Goal: Transaction & Acquisition: Purchase product/service

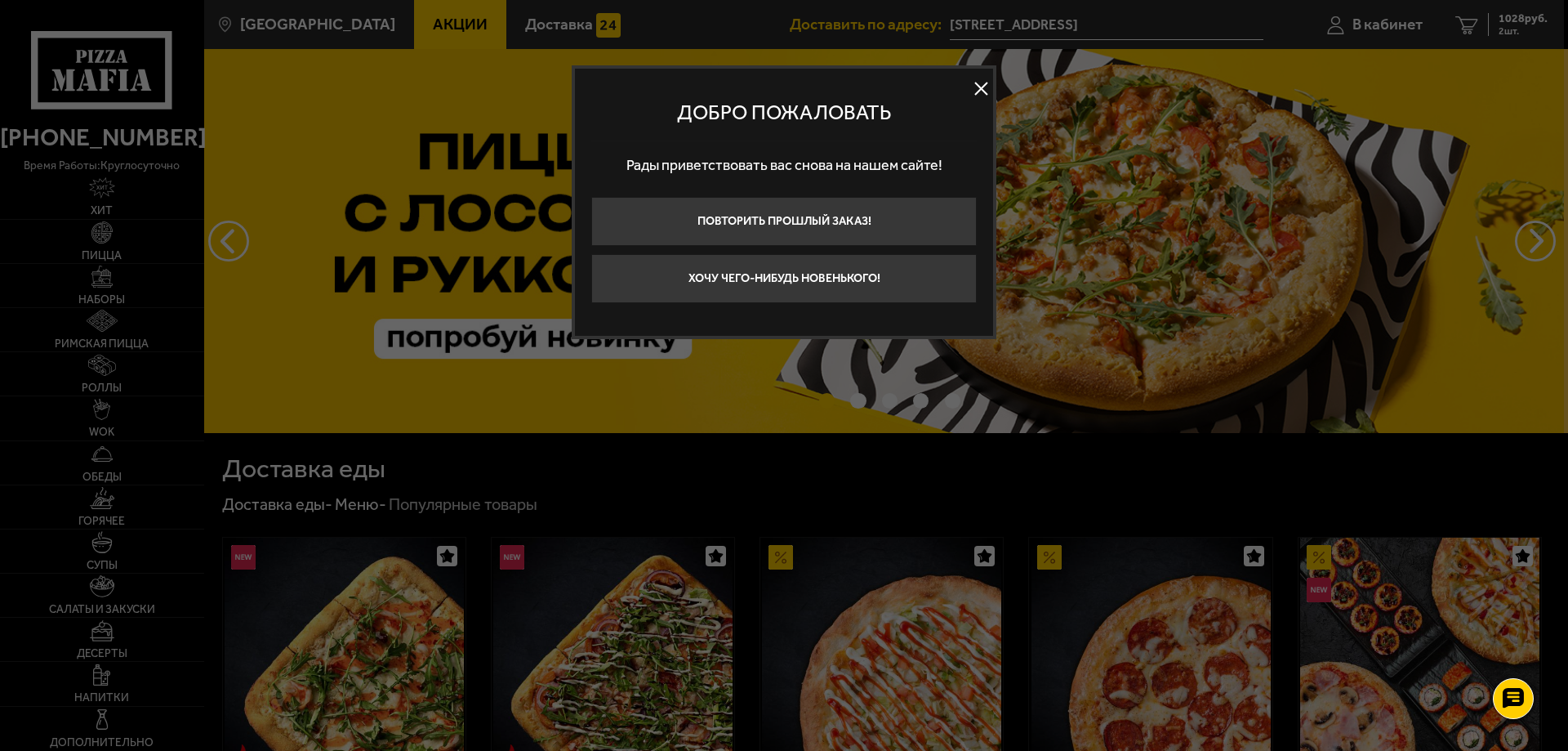
click at [988, 86] on button at bounding box center [981, 89] width 24 height 24
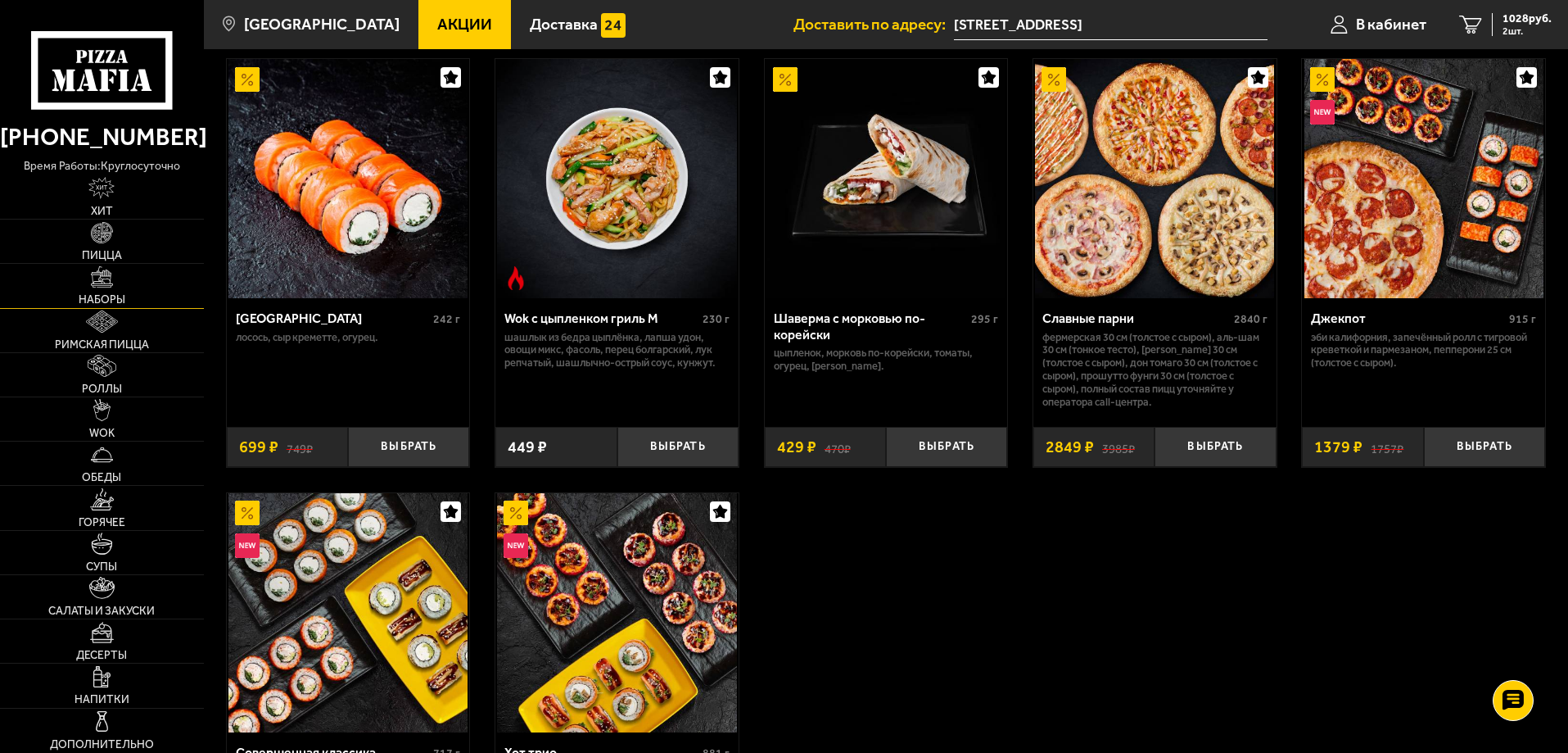
scroll to position [819, 0]
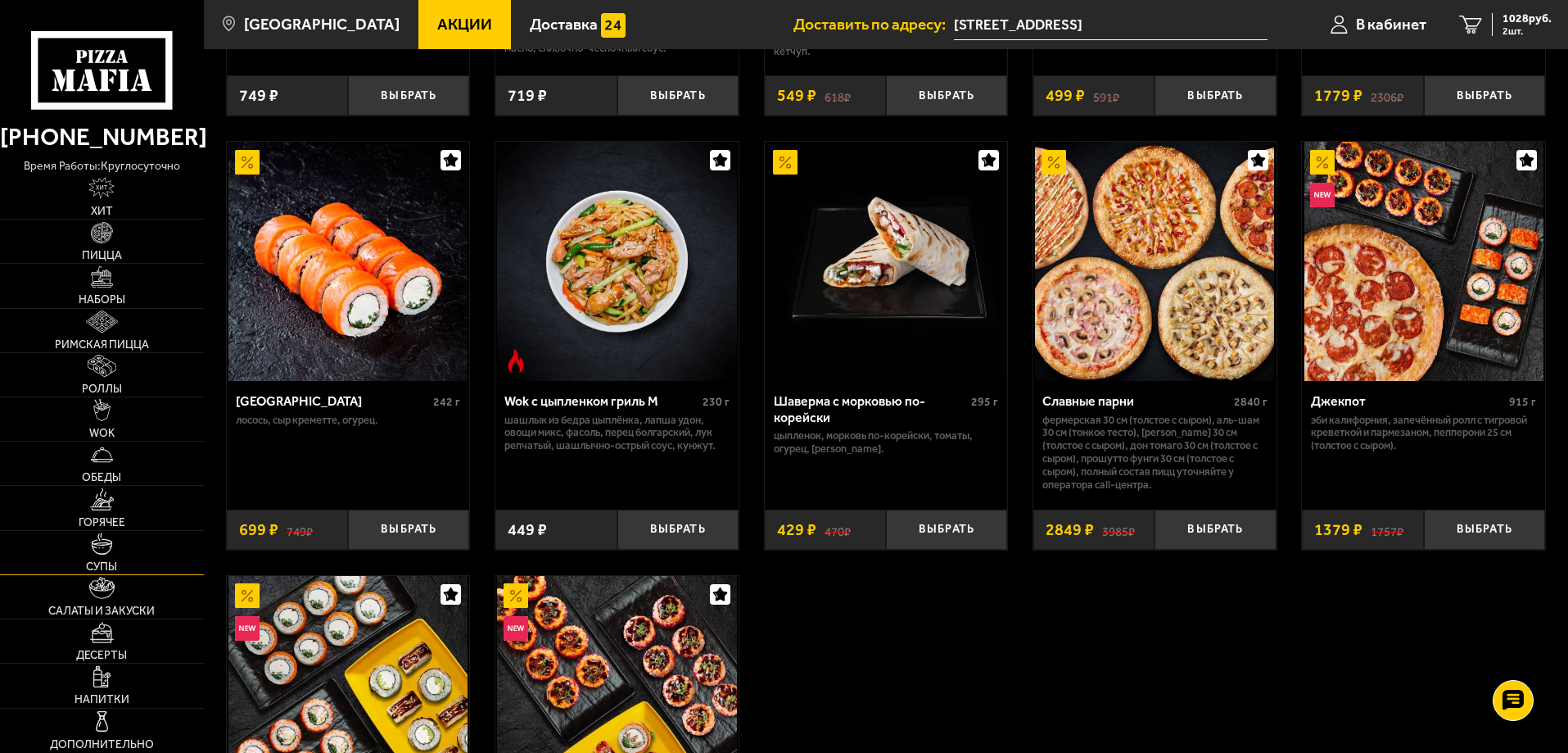
click at [127, 554] on link "Супы" at bounding box center [102, 552] width 204 height 44
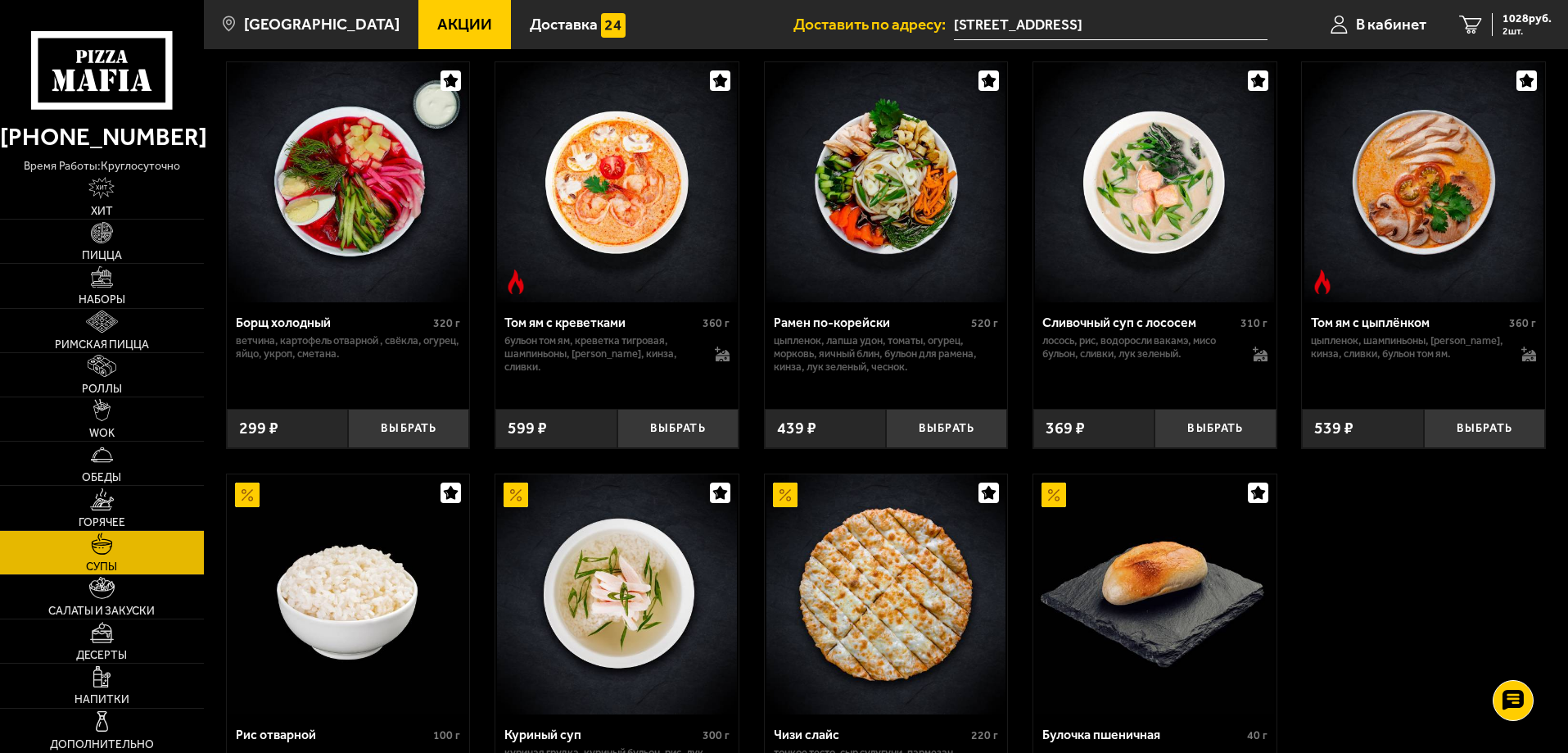
scroll to position [327, 0]
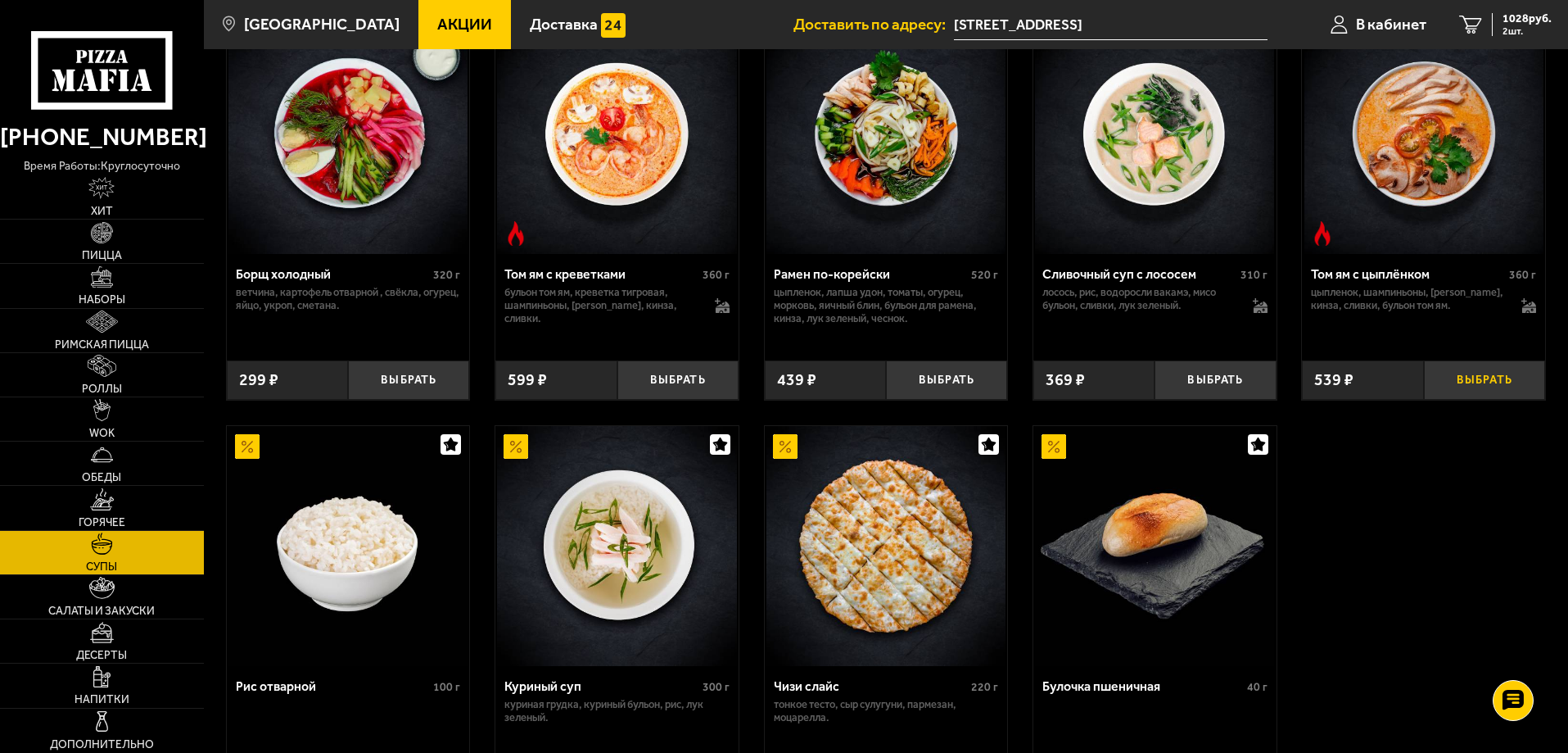
click at [1476, 372] on button "Выбрать" at bounding box center [1484, 380] width 121 height 40
drag, startPoint x: 1490, startPoint y: 0, endPoint x: 126, endPoint y: 232, distance: 1383.6
click at [121, 227] on link "Пицца" at bounding box center [102, 242] width 204 height 44
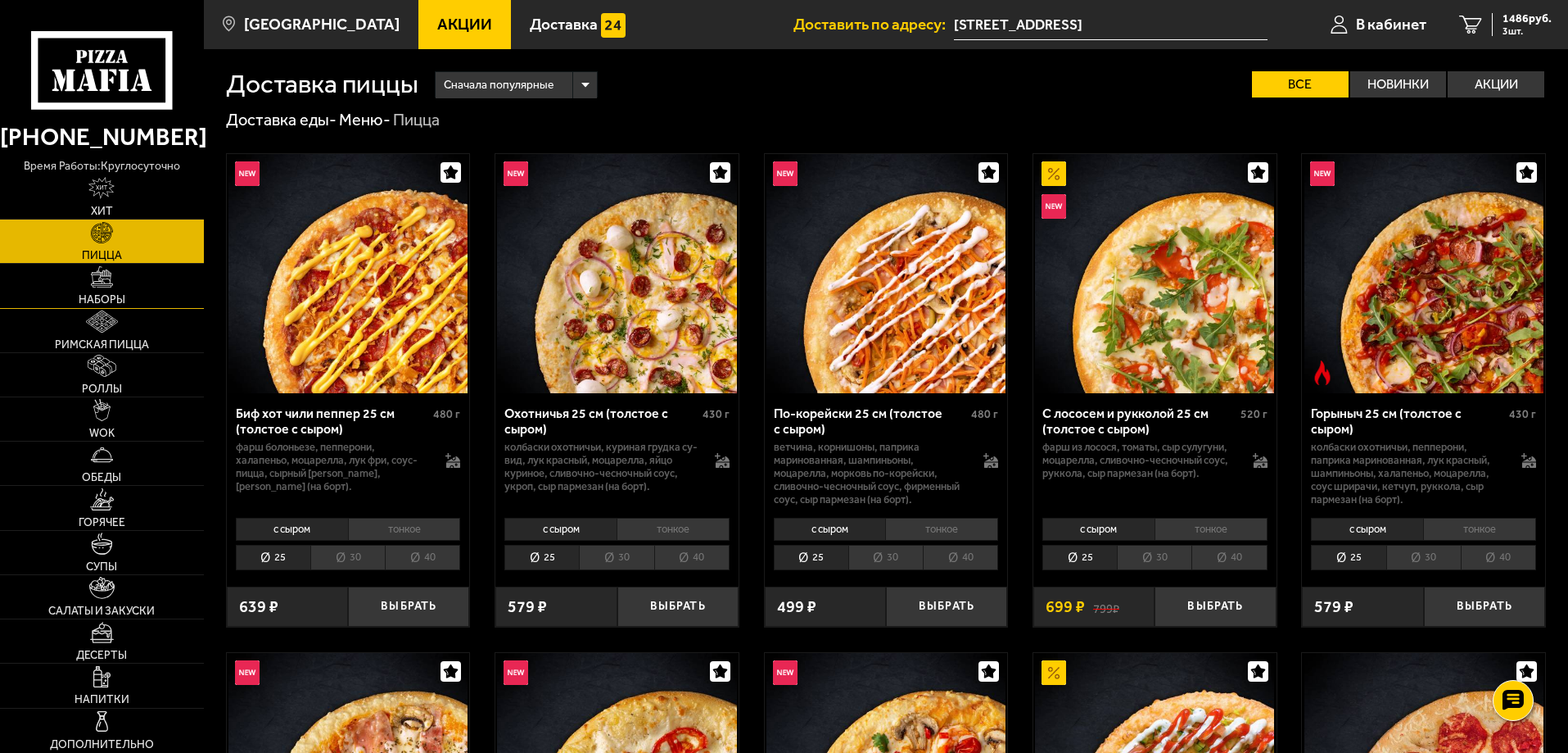
click at [124, 283] on link "Наборы" at bounding box center [102, 285] width 204 height 44
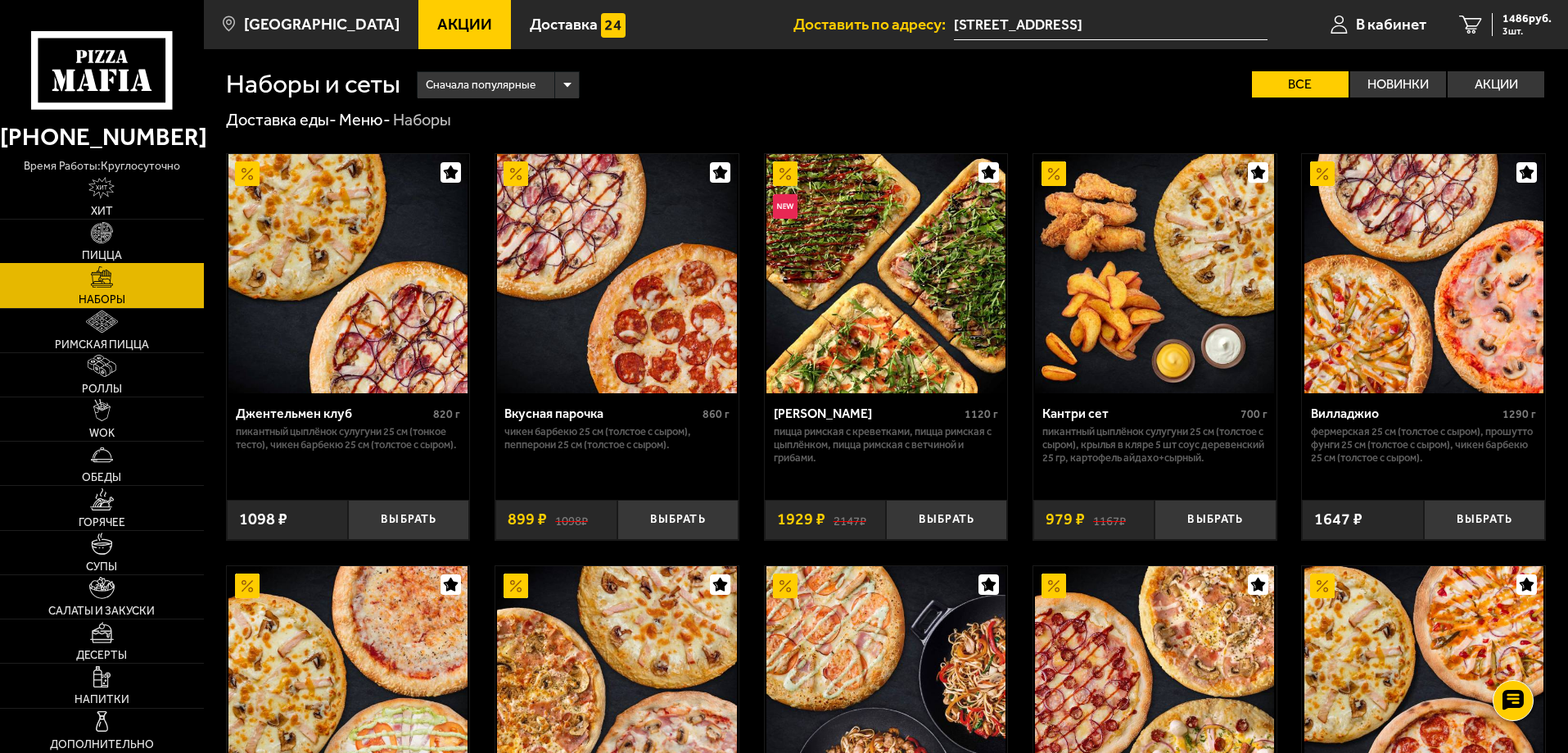
click at [137, 223] on link "Пицца" at bounding box center [102, 242] width 204 height 44
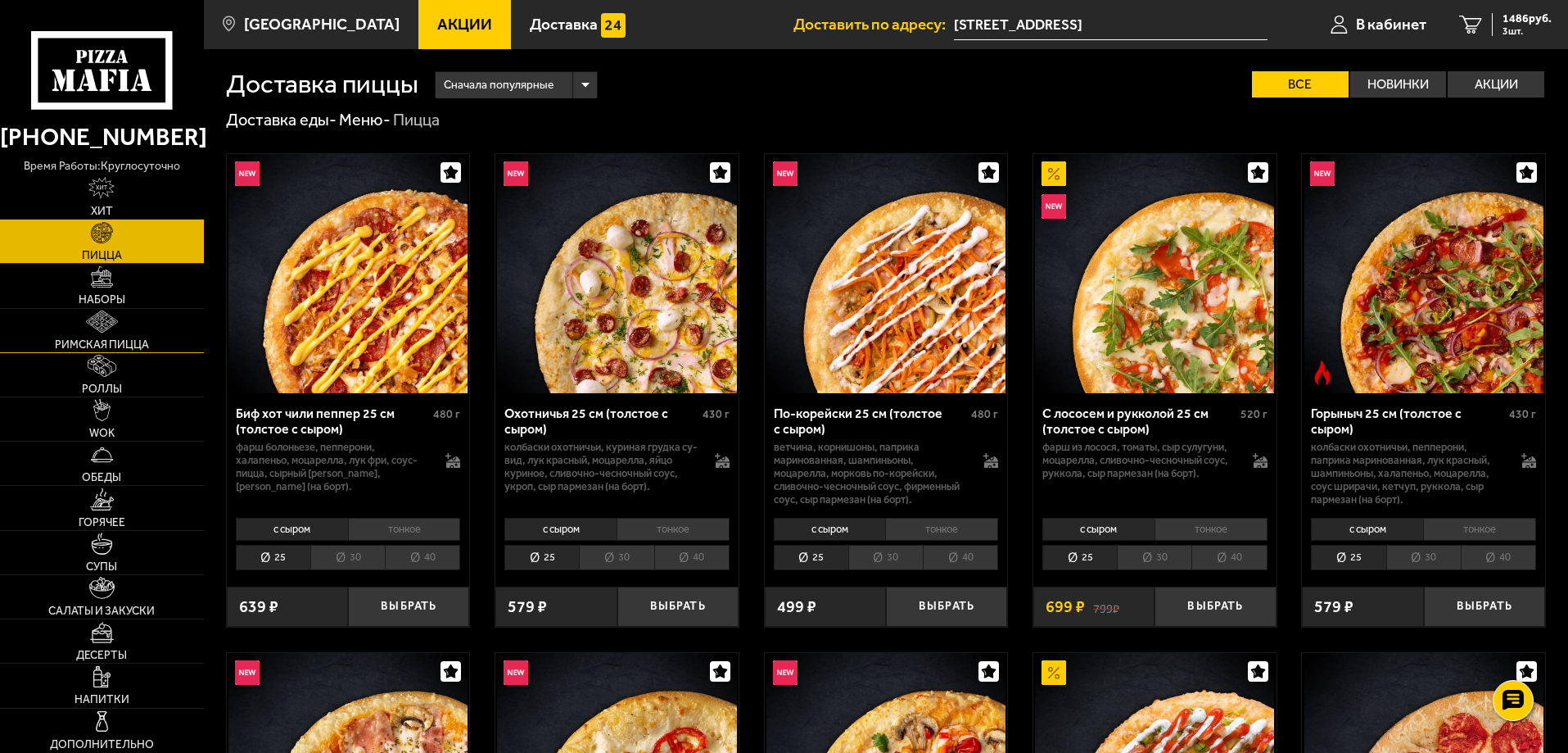
click at [113, 311] on link "Римская пицца" at bounding box center [102, 331] width 204 height 44
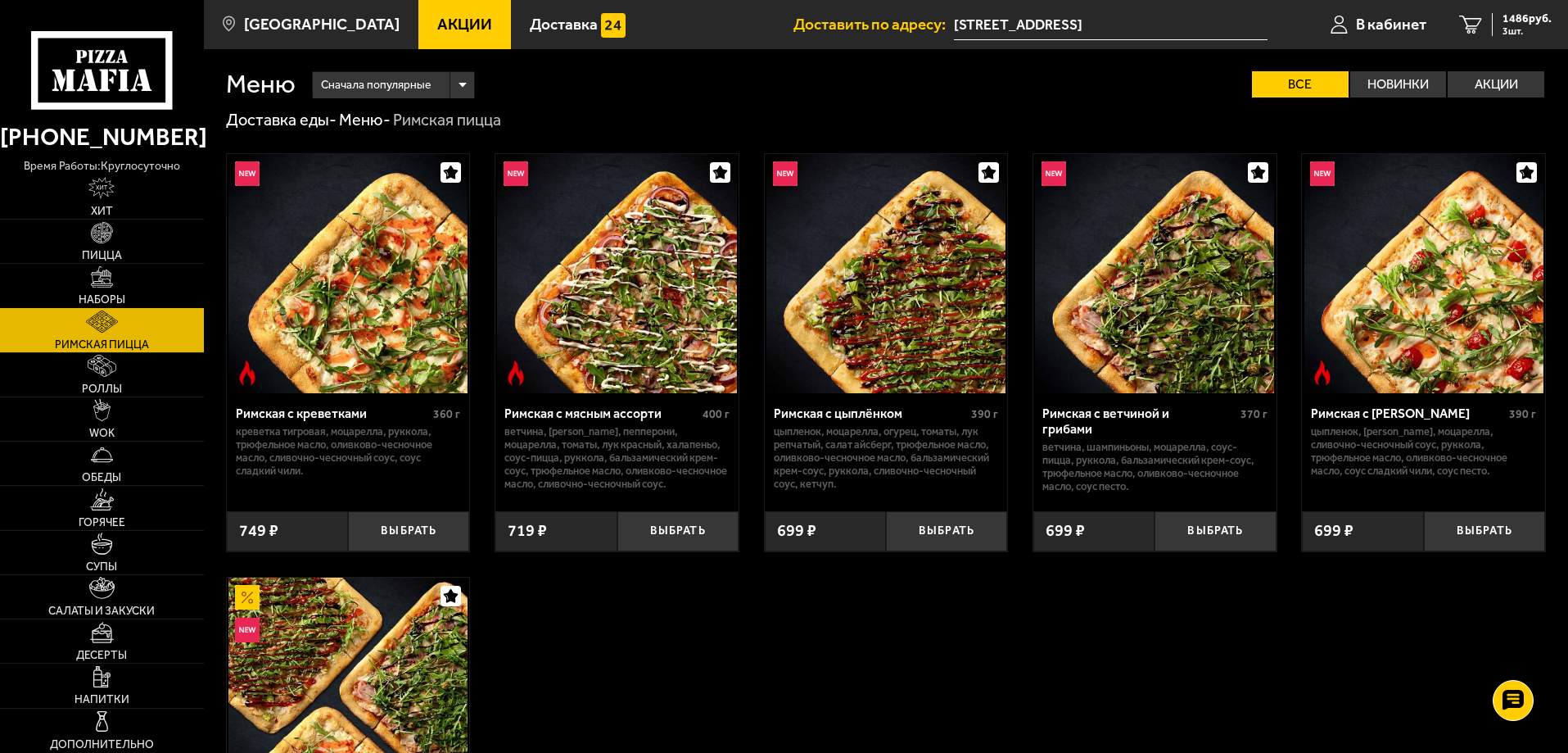
click at [113, 288] on link "Наборы" at bounding box center [102, 285] width 204 height 44
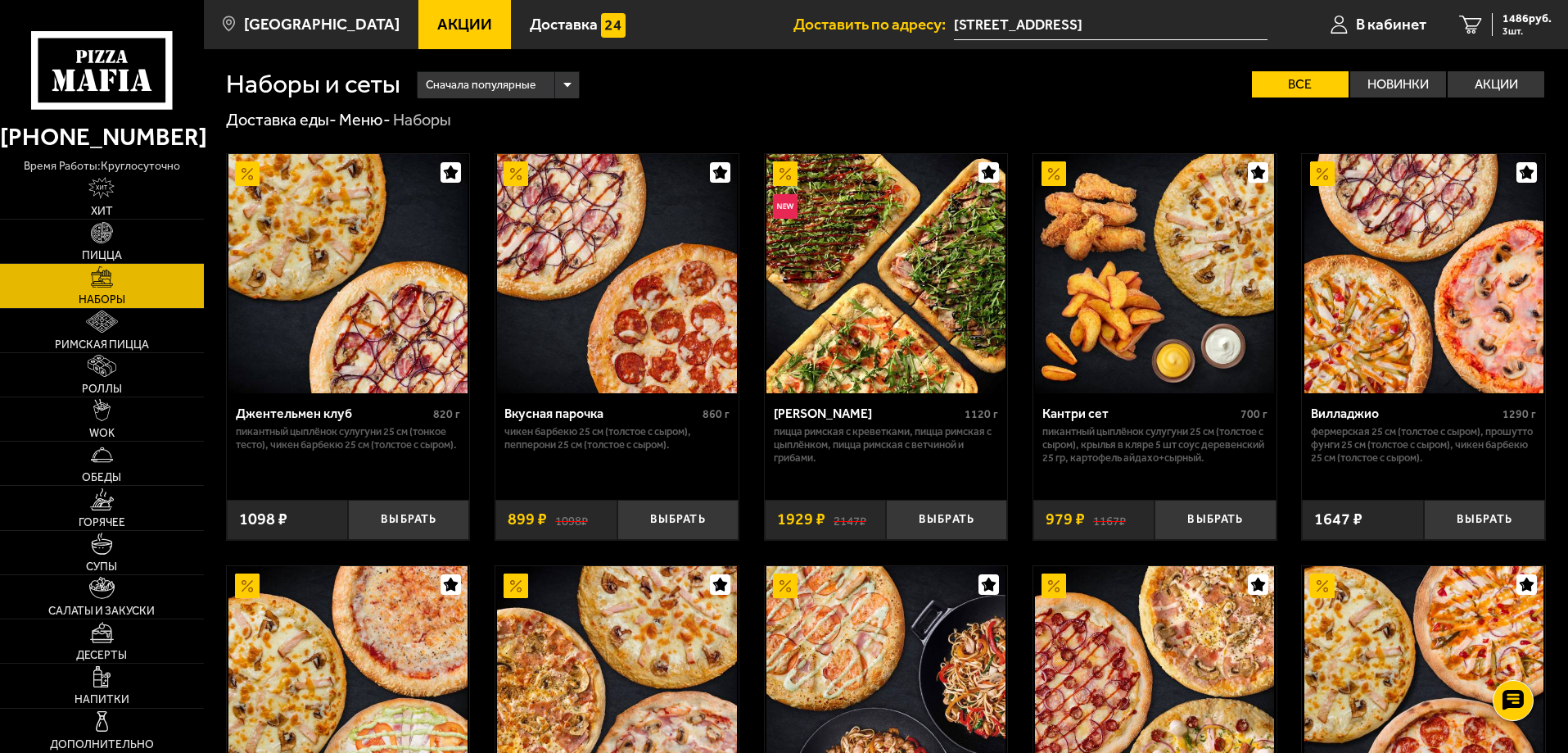
click at [486, 84] on span "Сначала популярные" at bounding box center [481, 86] width 110 height 31
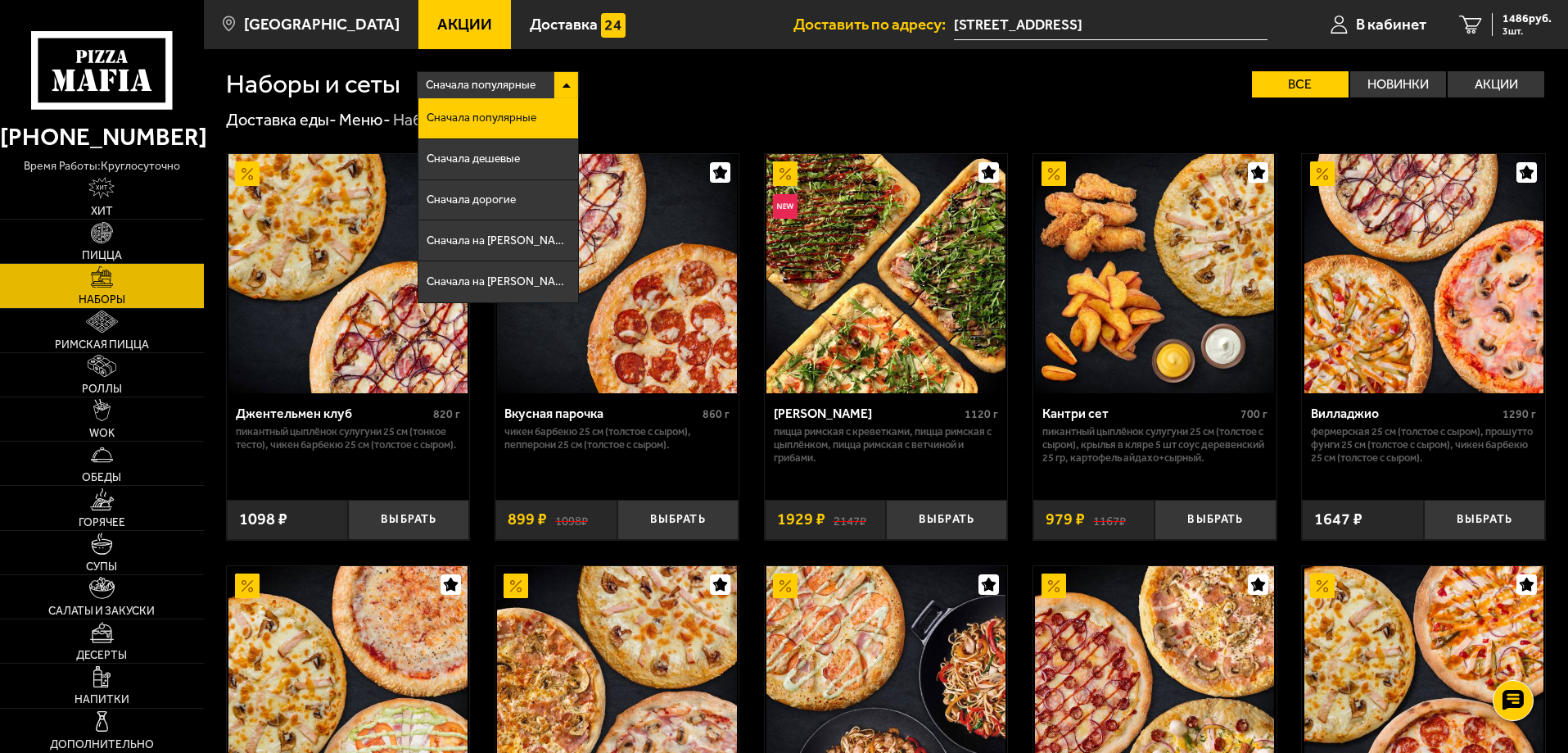
drag, startPoint x: 835, startPoint y: 114, endPoint x: 832, endPoint y: 139, distance: 25.2
click at [877, 94] on div "Сначала популярные Сначала популярные Сначала дешевые Сначала дорогие Сначала н…" at bounding box center [973, 85] width 1146 height 26
click at [921, 86] on div "Сначала популярные Сначала популярные Сначала дешевые Сначала дорогие Сначала н…" at bounding box center [973, 85] width 1146 height 26
click at [927, 83] on div "Сначала популярные Сначала популярные Сначала дешевые Сначала дорогие Сначала н…" at bounding box center [973, 85] width 1146 height 26
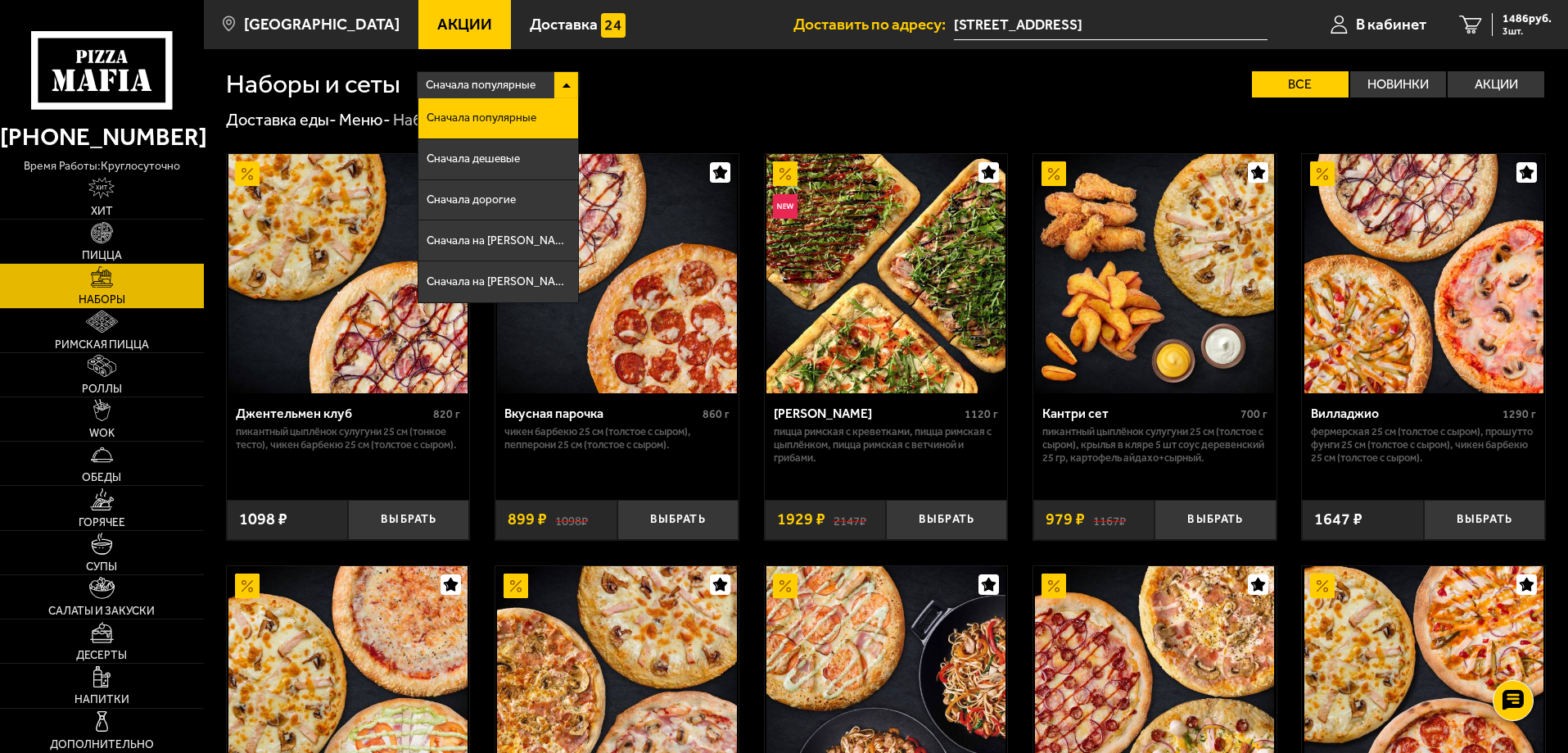
click at [928, 81] on div "Сначала популярные Сначала популярные Сначала дешевые Сначала дорогие Сначала н…" at bounding box center [973, 85] width 1146 height 26
click at [928, 82] on div "Сначала популярные Сначала популярные Сначала дешевые Сначала дорогие Сначала н…" at bounding box center [973, 85] width 1146 height 26
click at [1378, 81] on label "Новинки" at bounding box center [1399, 85] width 97 height 26
click at [0, 0] on input "Новинки" at bounding box center [0, 0] width 0 height 0
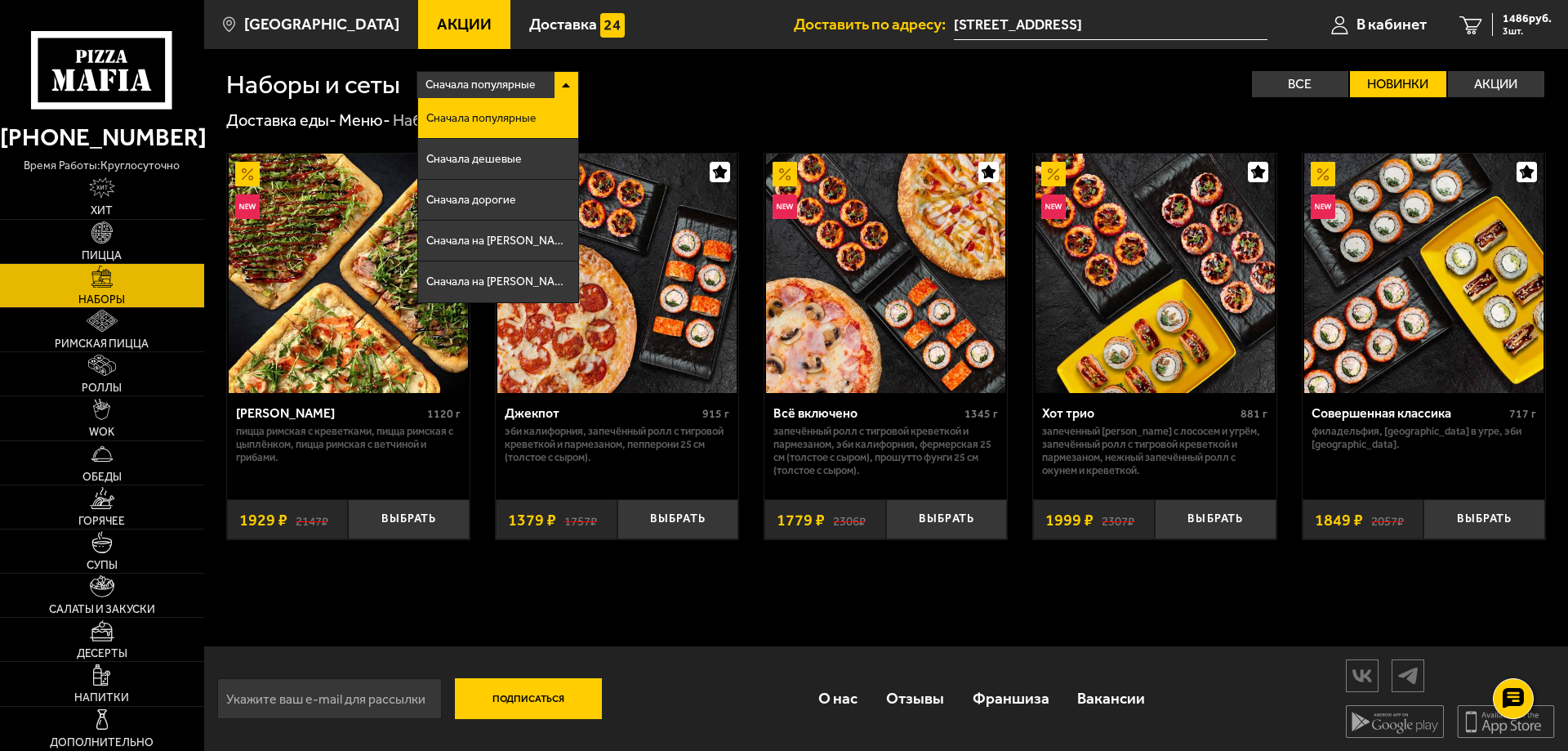
click at [543, 82] on div "Сначала популярные" at bounding box center [499, 85] width 162 height 26
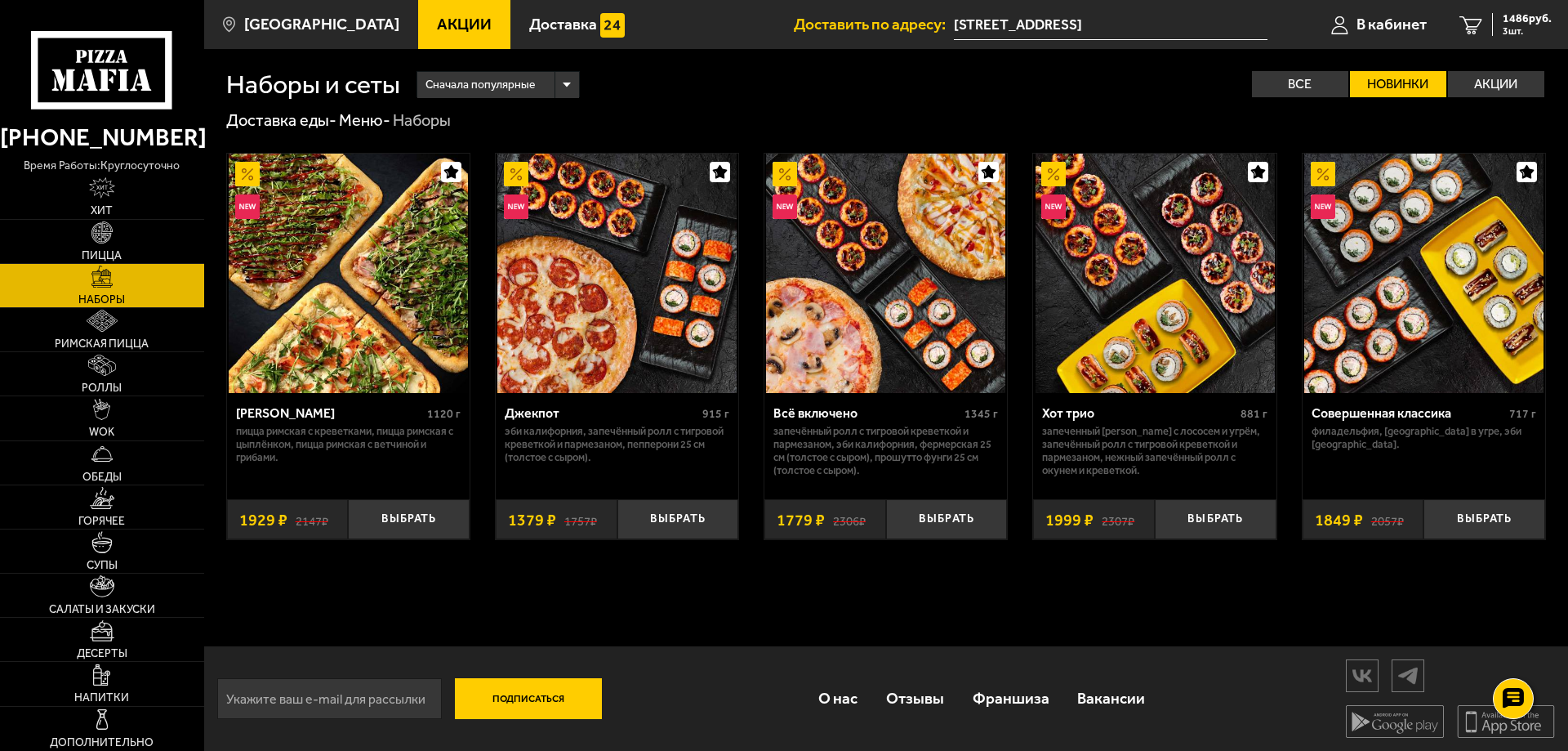
click at [542, 84] on div "Сначала популярные" at bounding box center [499, 85] width 162 height 26
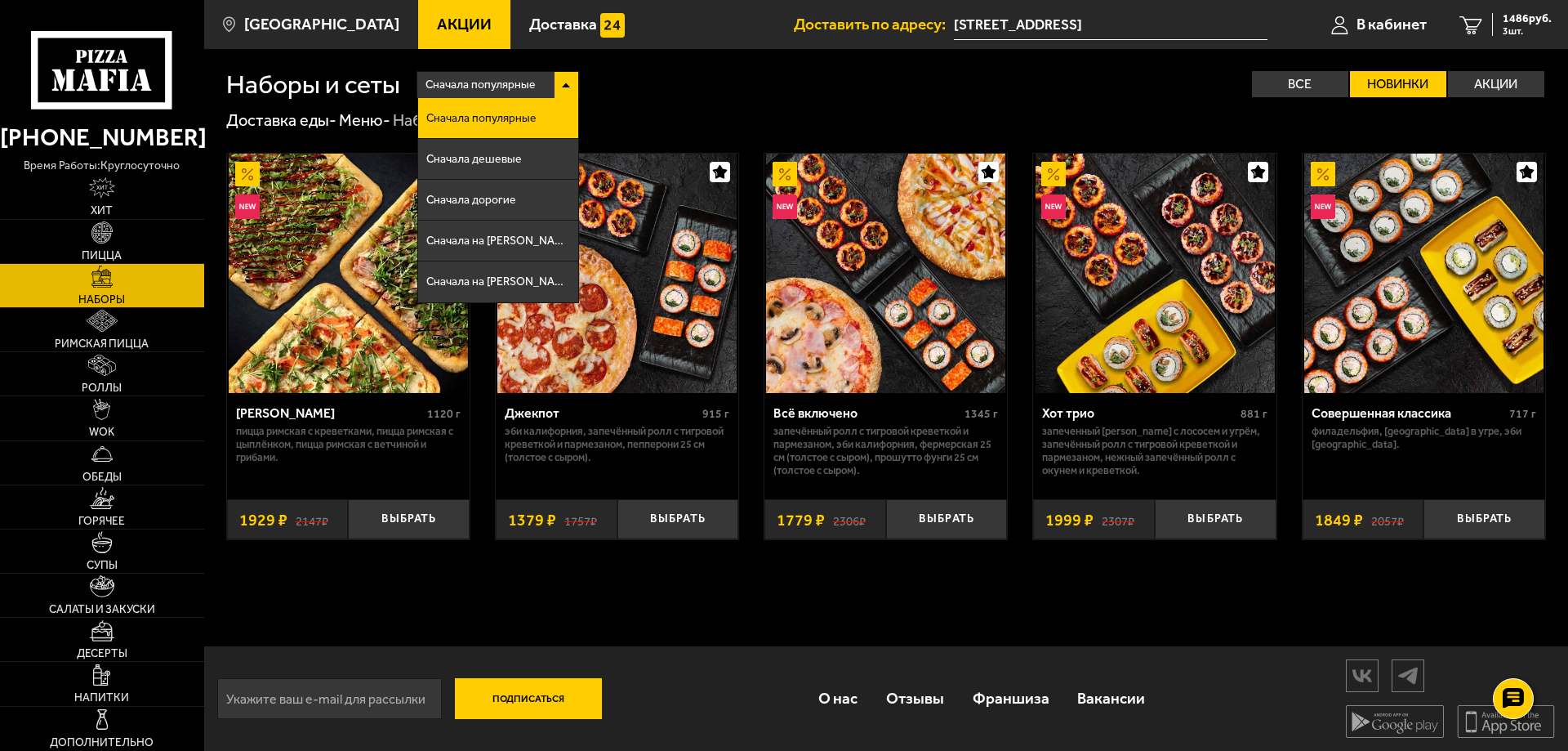
click at [527, 113] on span "Сначала популярные" at bounding box center [481, 118] width 111 height 11
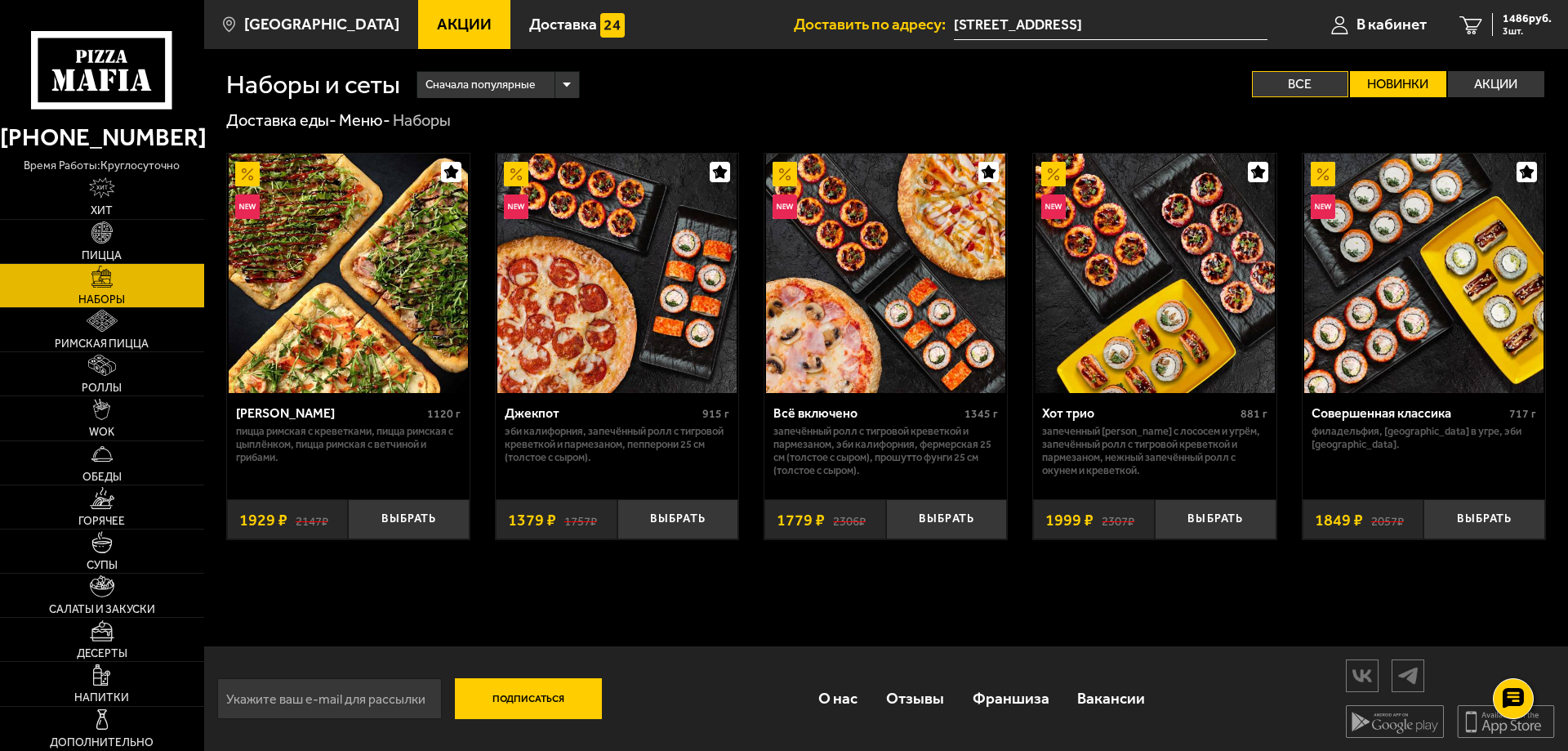
click at [1299, 94] on label "Все" at bounding box center [1300, 84] width 97 height 26
click at [0, 0] on input "Все" at bounding box center [0, 0] width 0 height 0
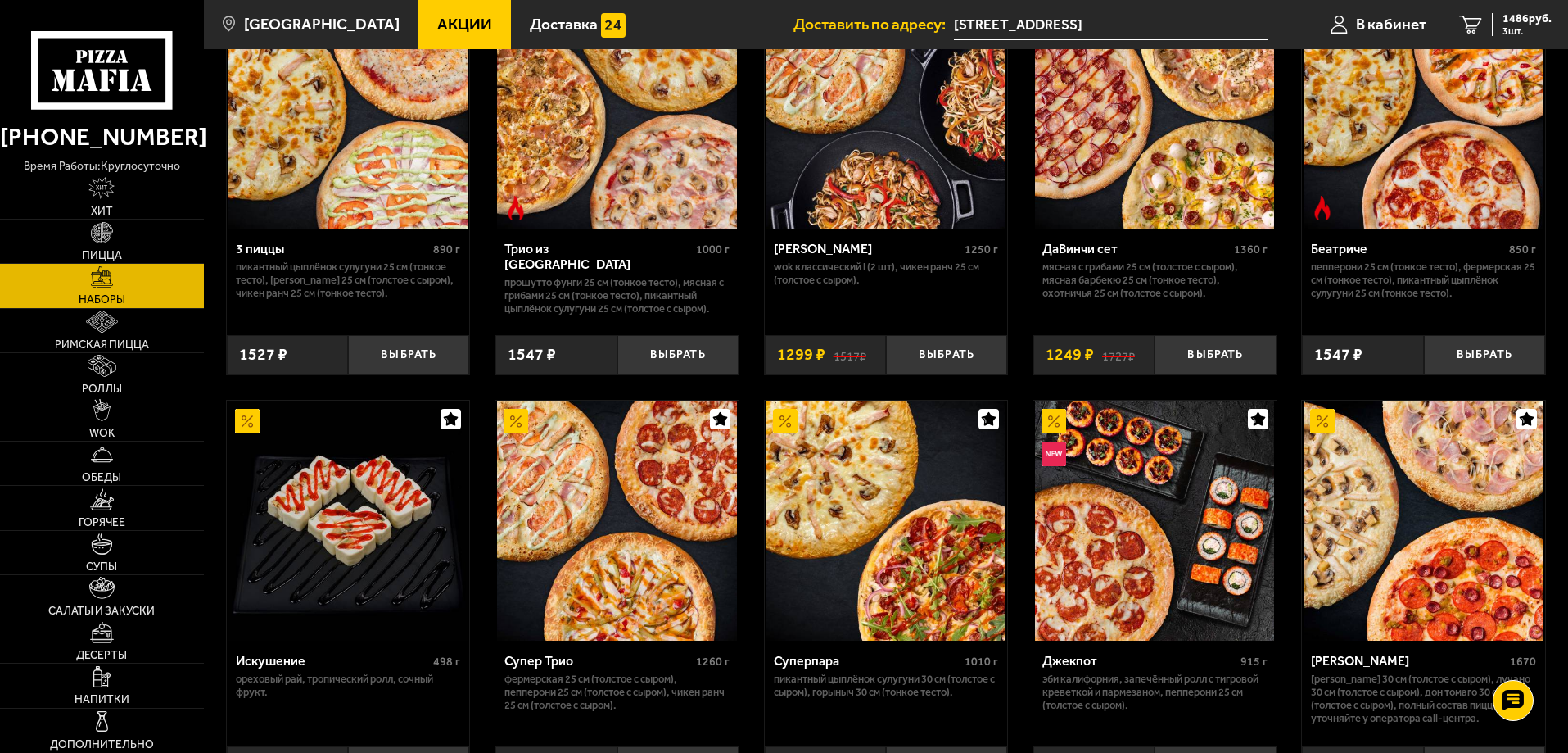
scroll to position [573, 0]
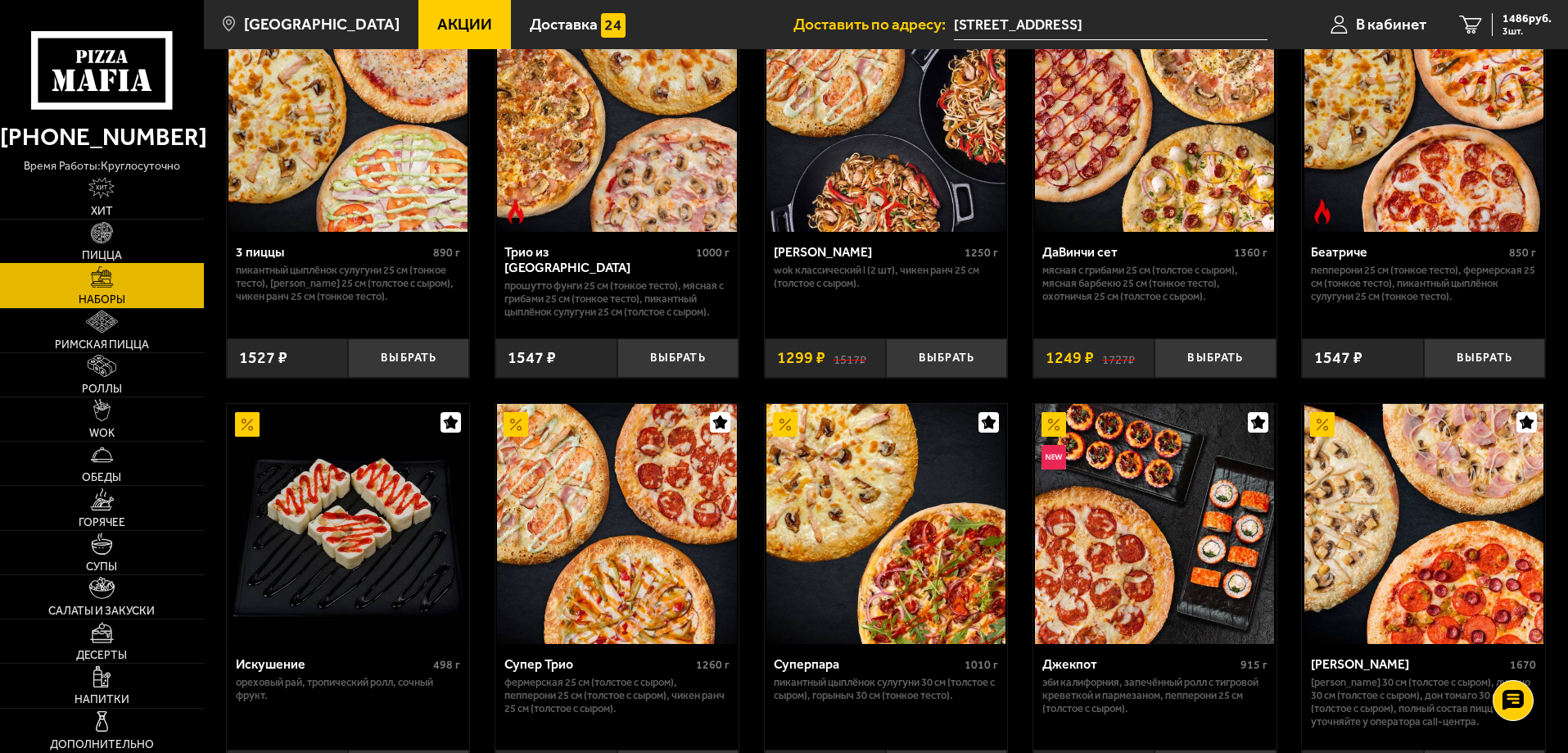
click at [98, 230] on img at bounding box center [101, 232] width 22 height 22
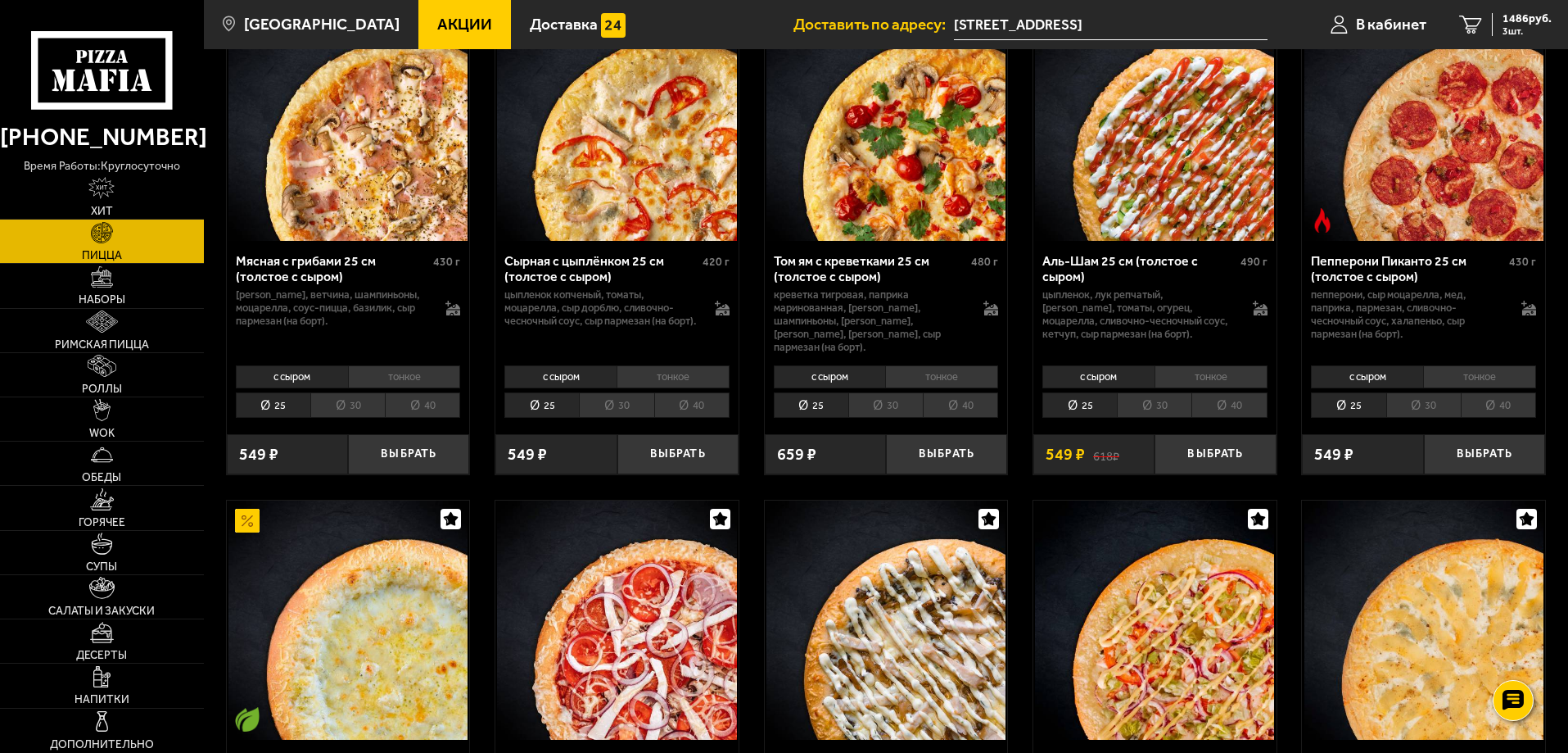
scroll to position [655, 0]
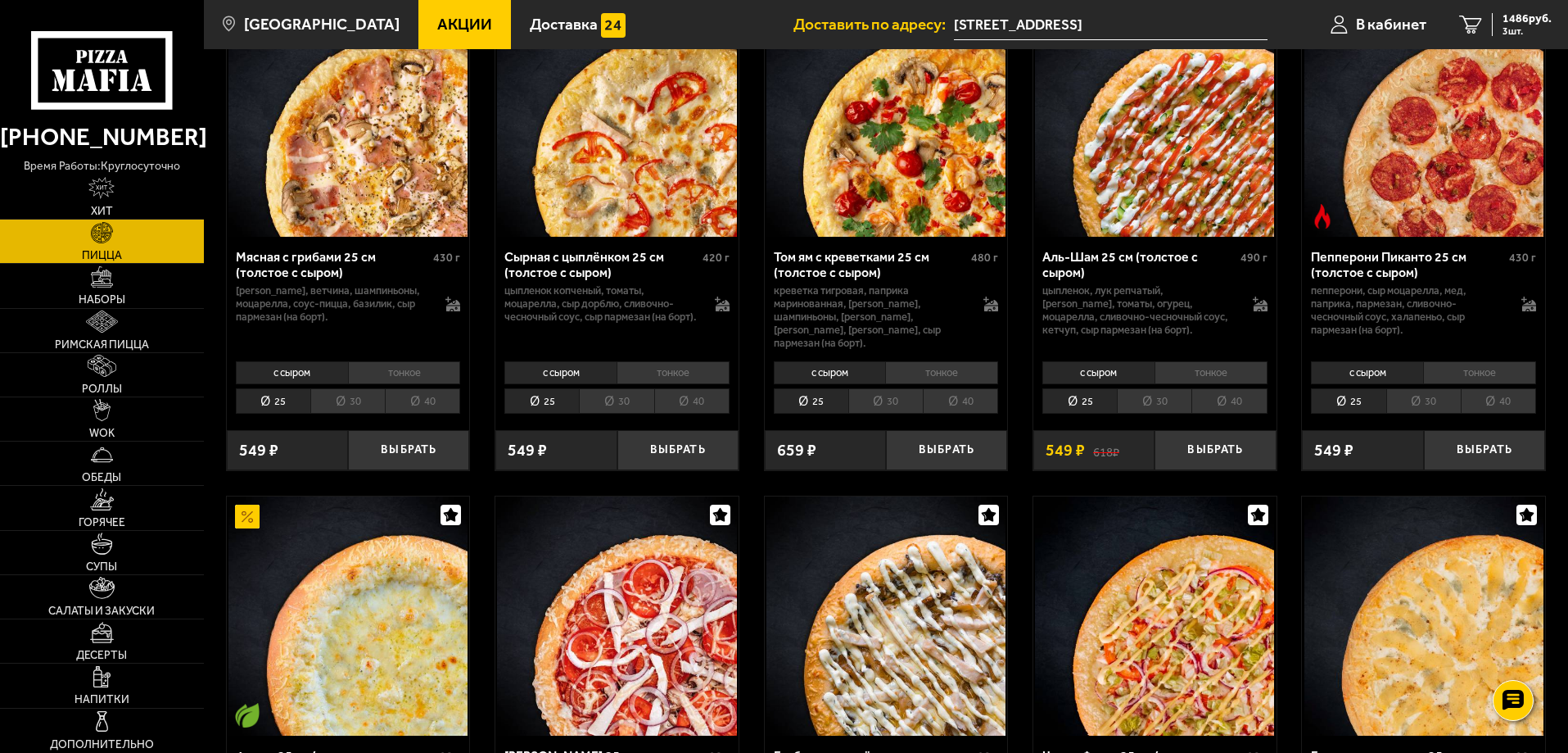
click at [1202, 390] on li "40" at bounding box center [1229, 400] width 75 height 25
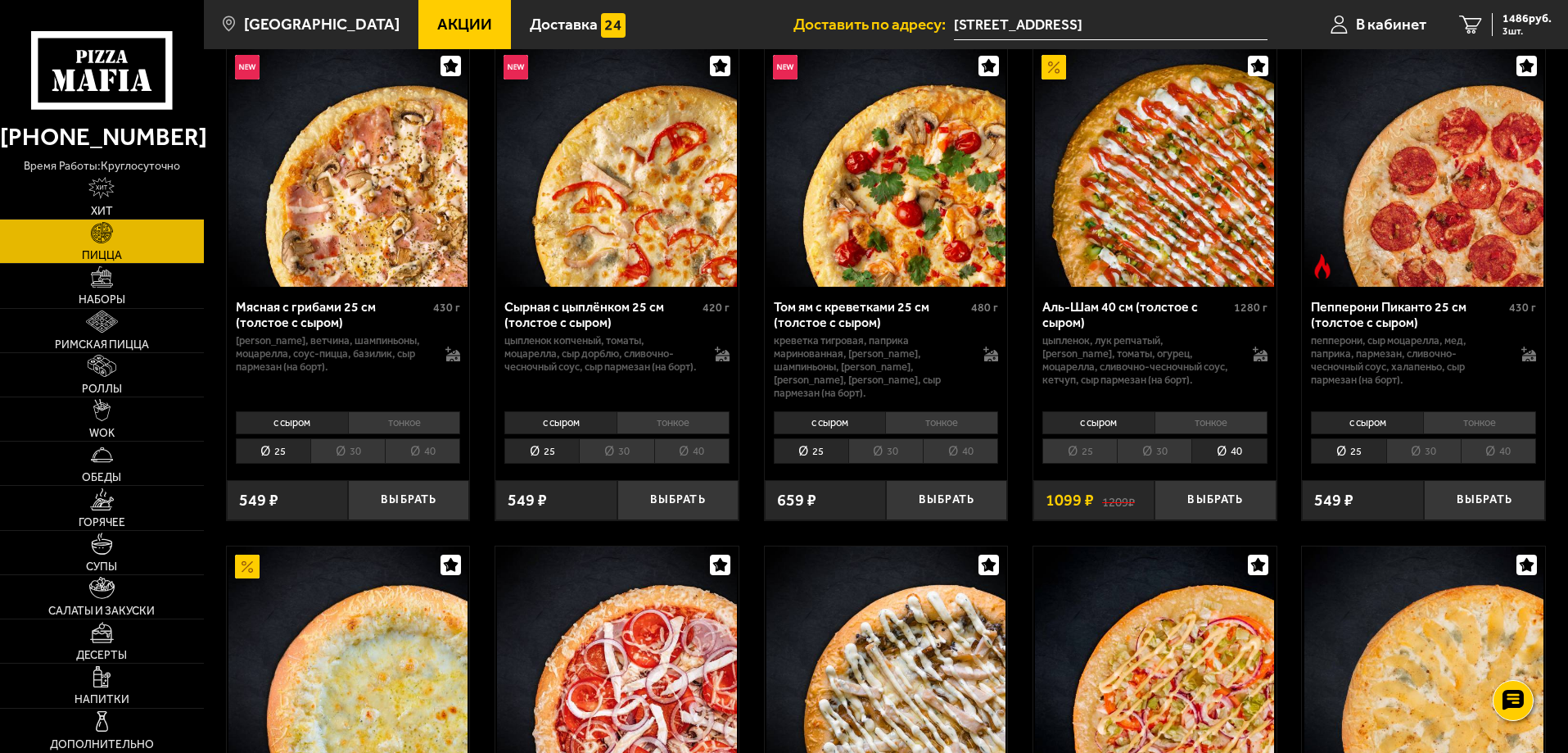
scroll to position [491, 0]
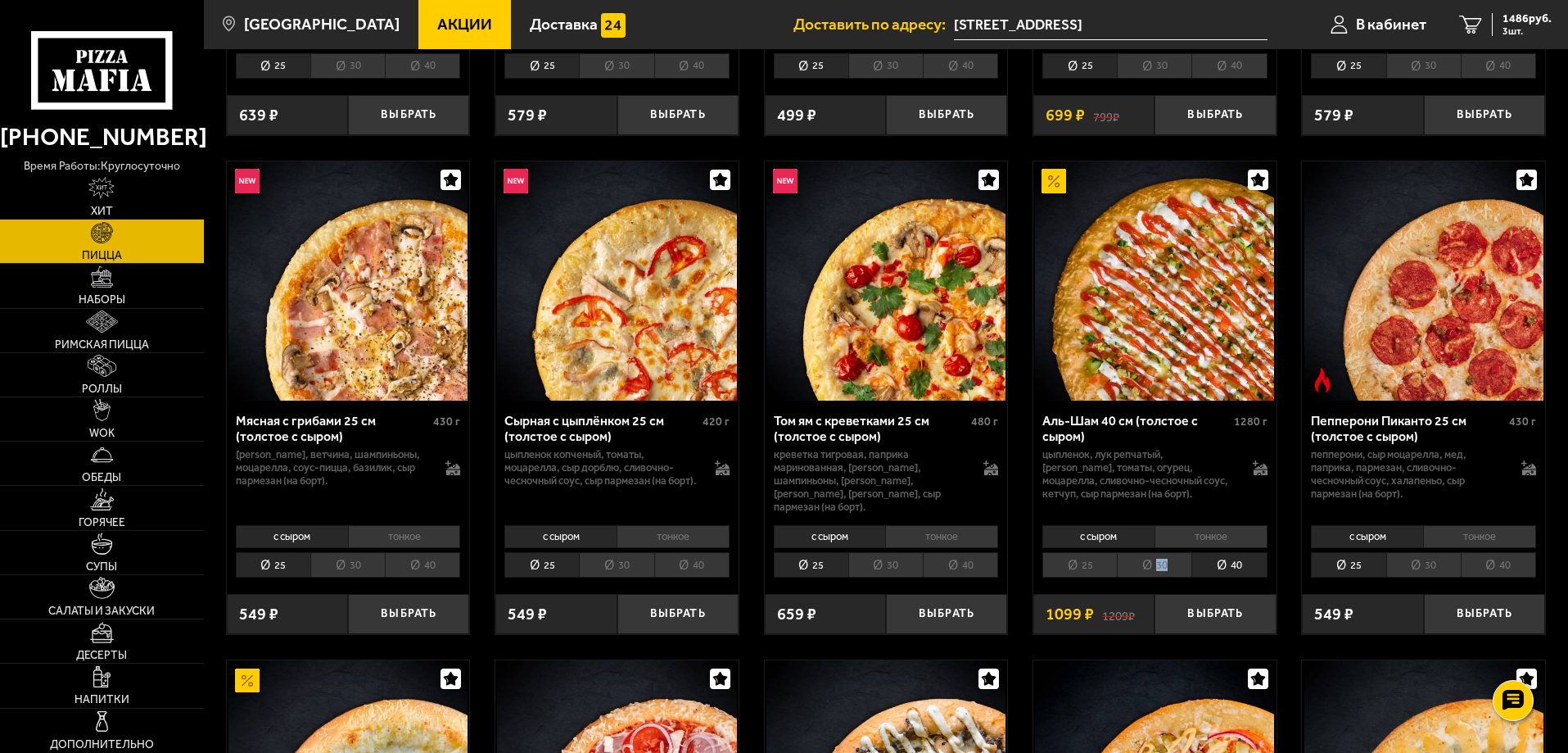
click at [1179, 559] on li "30" at bounding box center [1154, 565] width 74 height 25
click at [1207, 553] on li "40" at bounding box center [1229, 565] width 75 height 25
click at [1167, 555] on li "30" at bounding box center [1154, 565] width 74 height 25
click at [1222, 552] on li "40" at bounding box center [1229, 565] width 75 height 25
click at [1154, 556] on li "30" at bounding box center [1154, 565] width 74 height 25
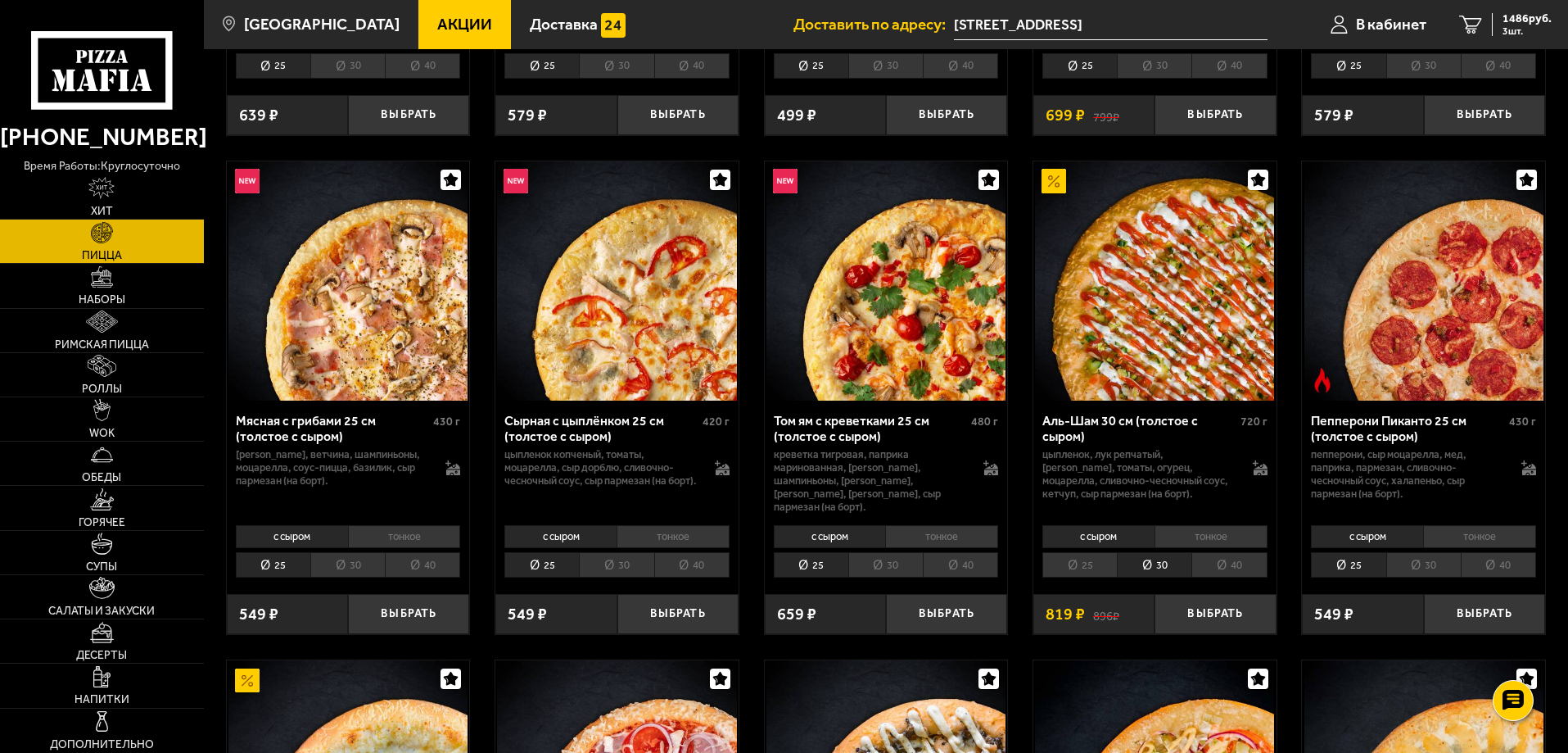
click at [1229, 555] on li "40" at bounding box center [1229, 565] width 75 height 25
click at [1173, 557] on li "30" at bounding box center [1154, 565] width 74 height 25
click at [1219, 557] on li "40" at bounding box center [1229, 565] width 75 height 25
click at [1171, 558] on li "30" at bounding box center [1154, 565] width 74 height 25
click at [1238, 553] on li "40" at bounding box center [1229, 565] width 75 height 25
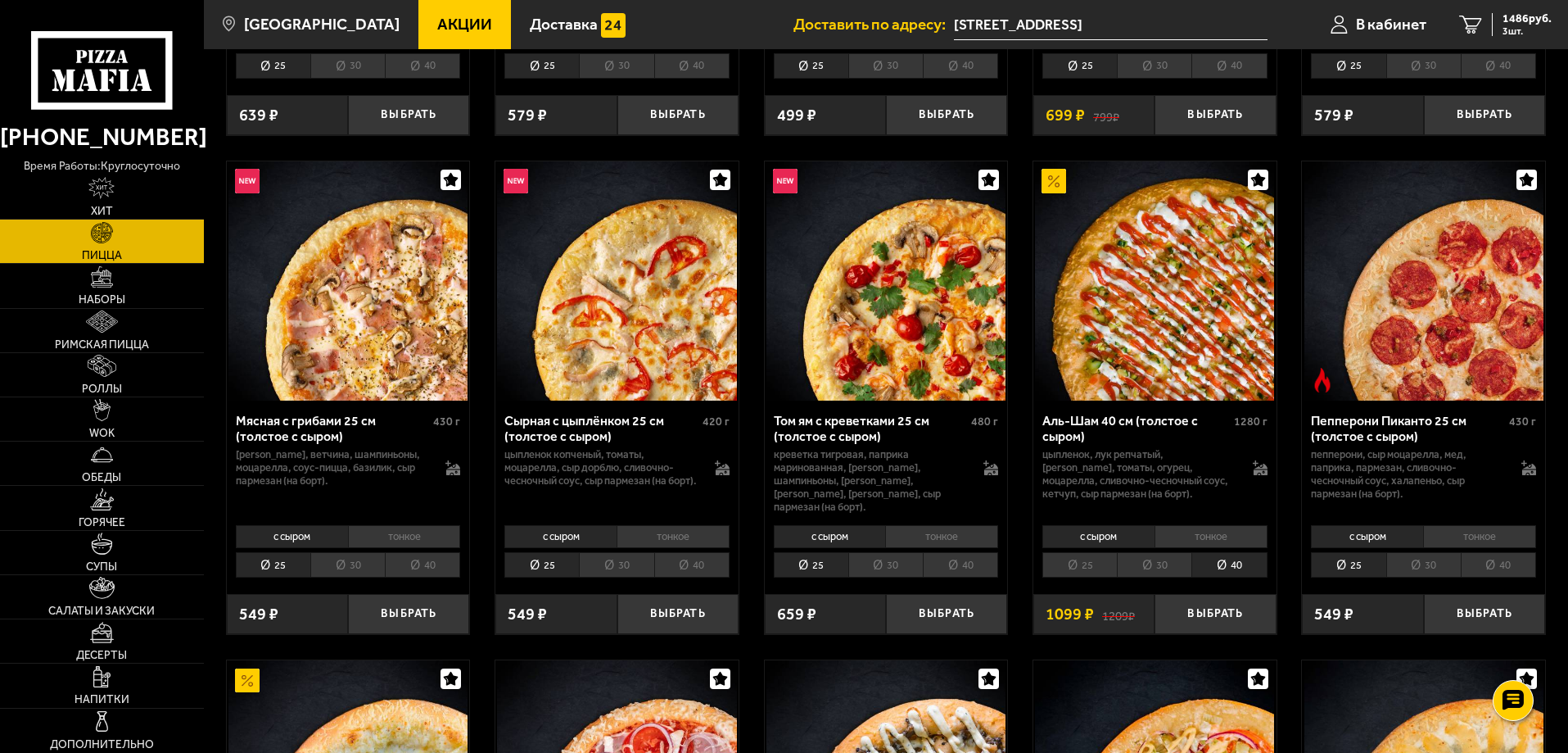
click at [1149, 552] on li "30" at bounding box center [1154, 565] width 74 height 25
click at [1221, 558] on li "40" at bounding box center [1229, 565] width 75 height 25
click at [1152, 557] on li "30" at bounding box center [1154, 565] width 74 height 25
click at [1241, 557] on li "40" at bounding box center [1229, 565] width 75 height 25
click at [1187, 552] on li "30" at bounding box center [1154, 565] width 74 height 25
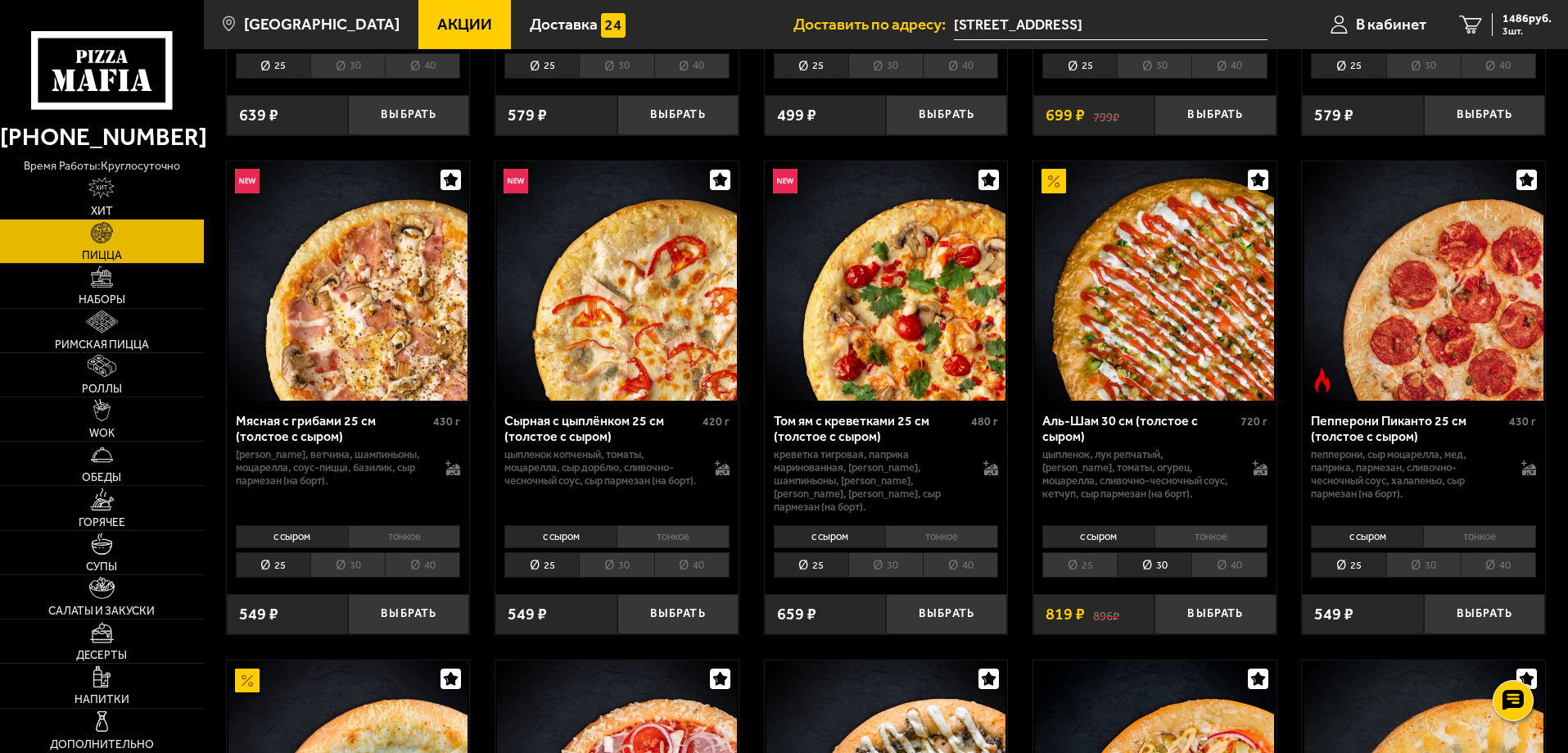
click at [1216, 552] on li "40" at bounding box center [1229, 565] width 75 height 25
click at [1122, 553] on li "30" at bounding box center [1154, 565] width 74 height 25
click at [1098, 552] on li "25" at bounding box center [1079, 565] width 74 height 25
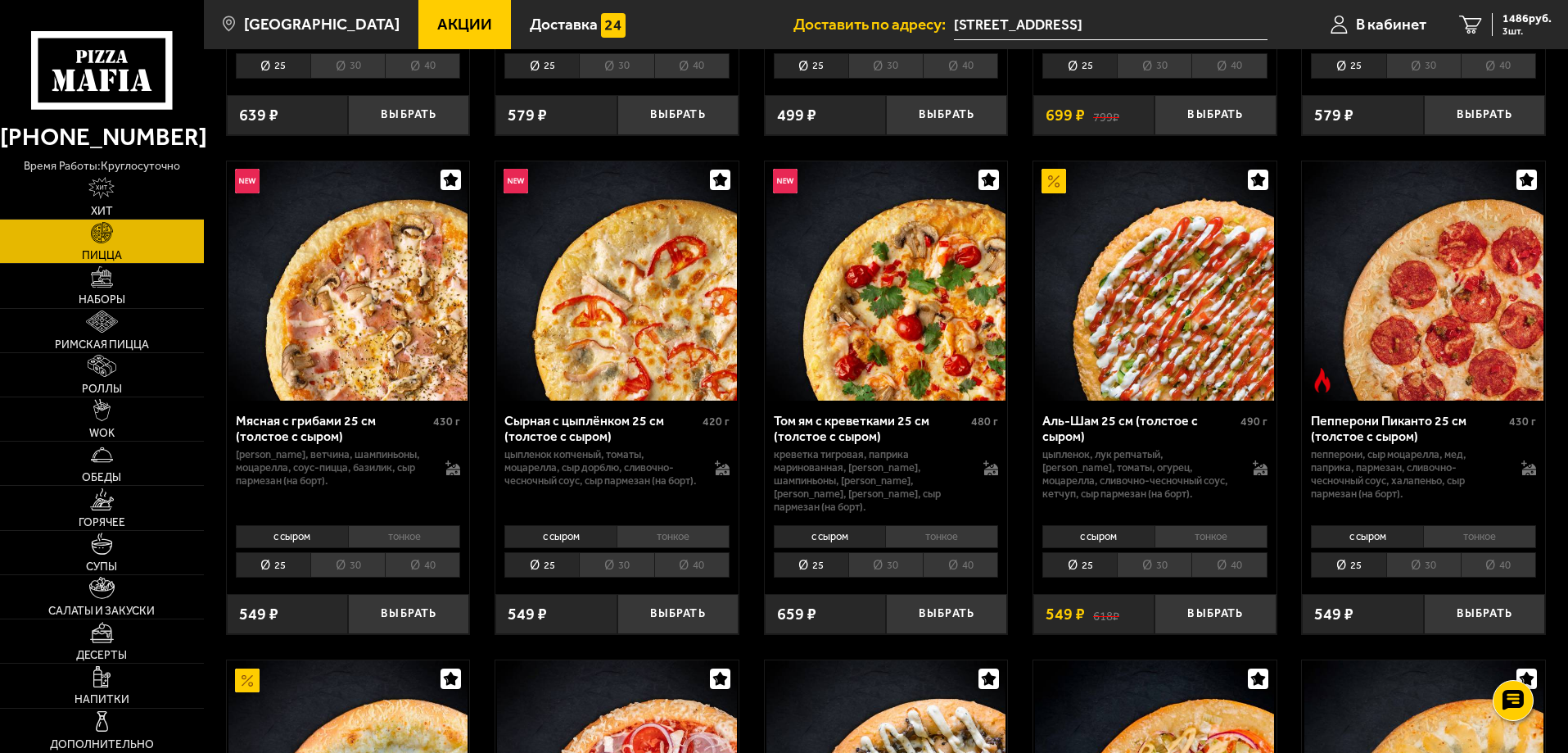
click at [1140, 555] on li "30" at bounding box center [1154, 565] width 74 height 25
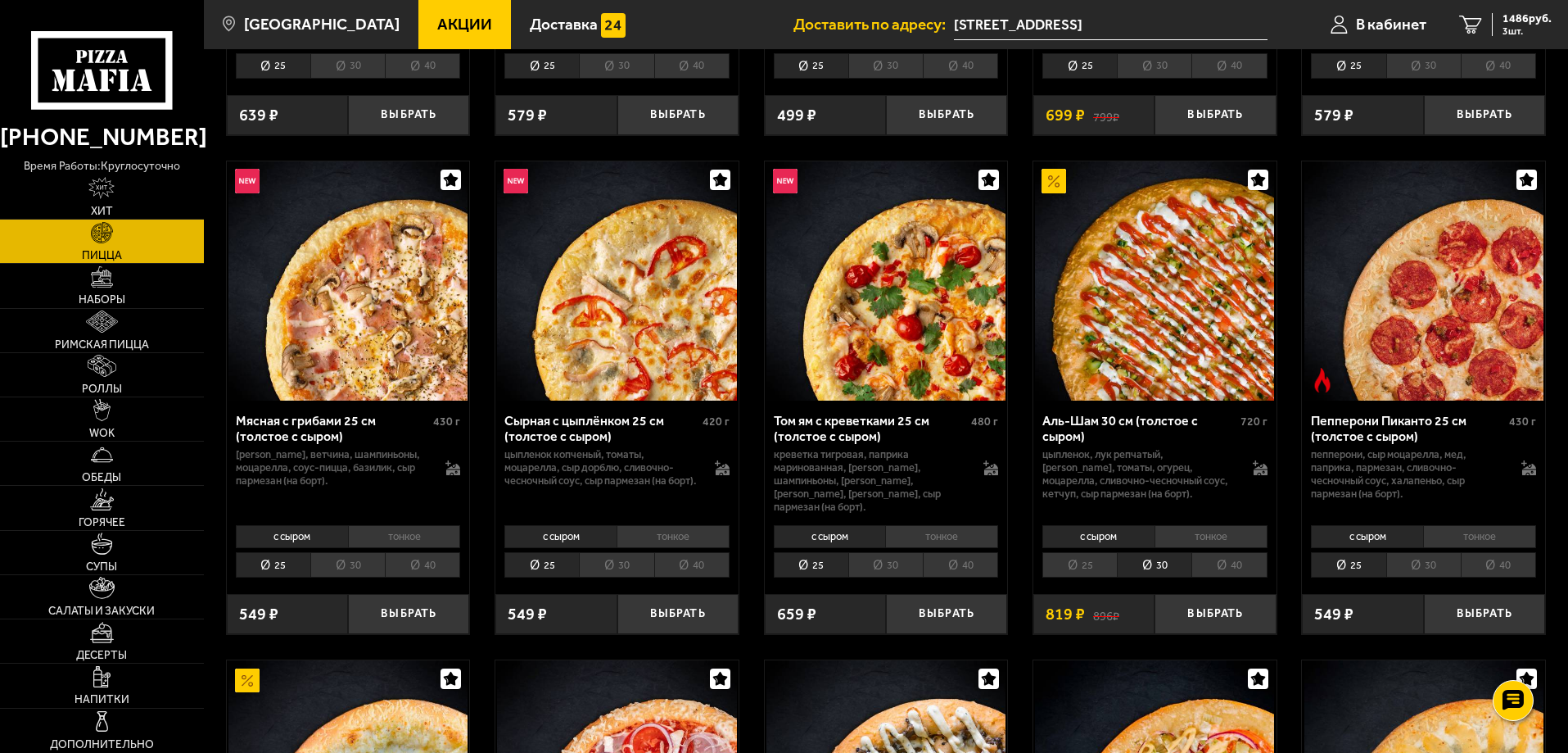
click at [1088, 552] on li "25" at bounding box center [1079, 565] width 74 height 25
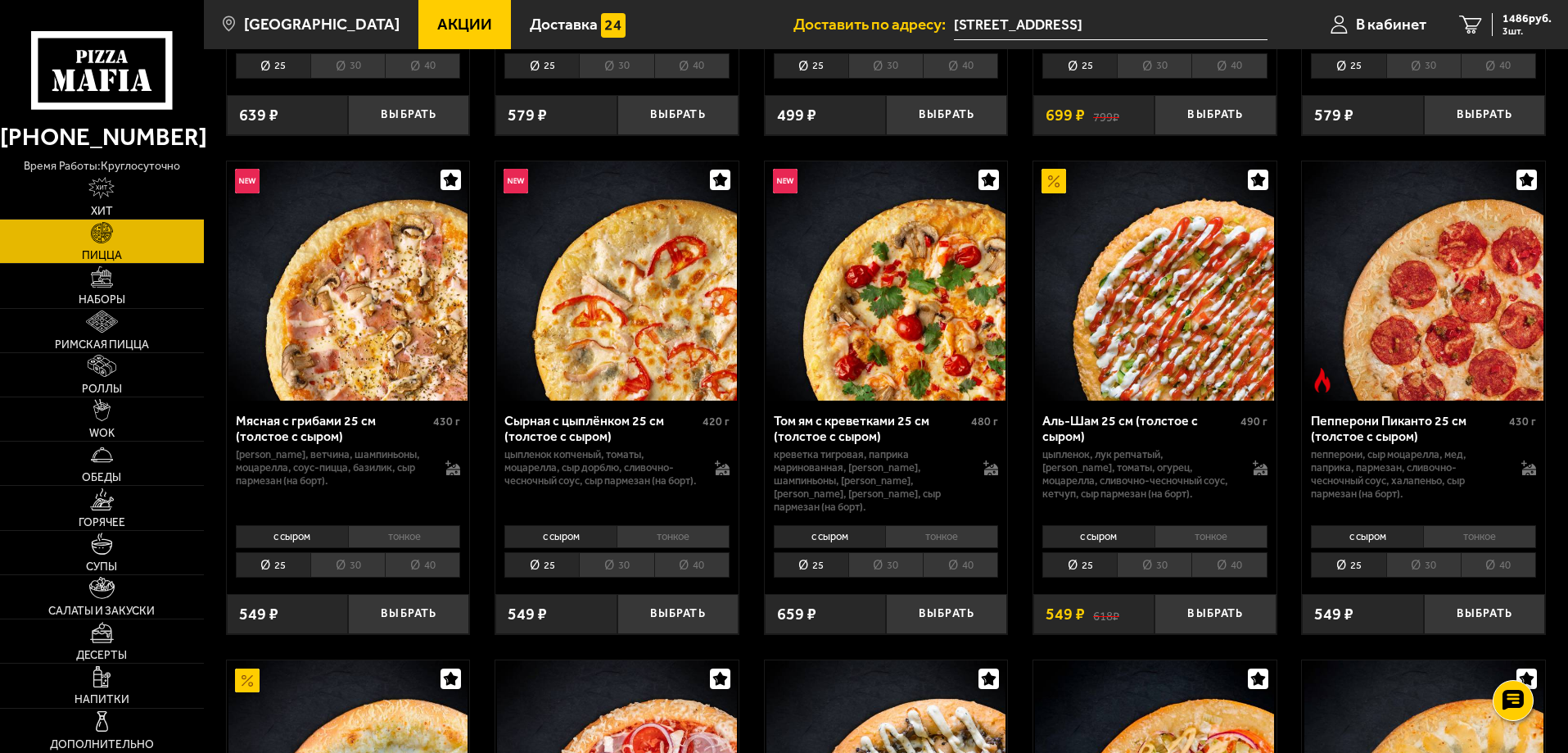
click at [1161, 571] on div "Аль-Шам 25 см (толстое с сыром) 490 г цыпленок, лук репчатый, салат айсберг, то…" at bounding box center [1154, 517] width 243 height 233
click at [1152, 565] on li "30" at bounding box center [1154, 565] width 74 height 25
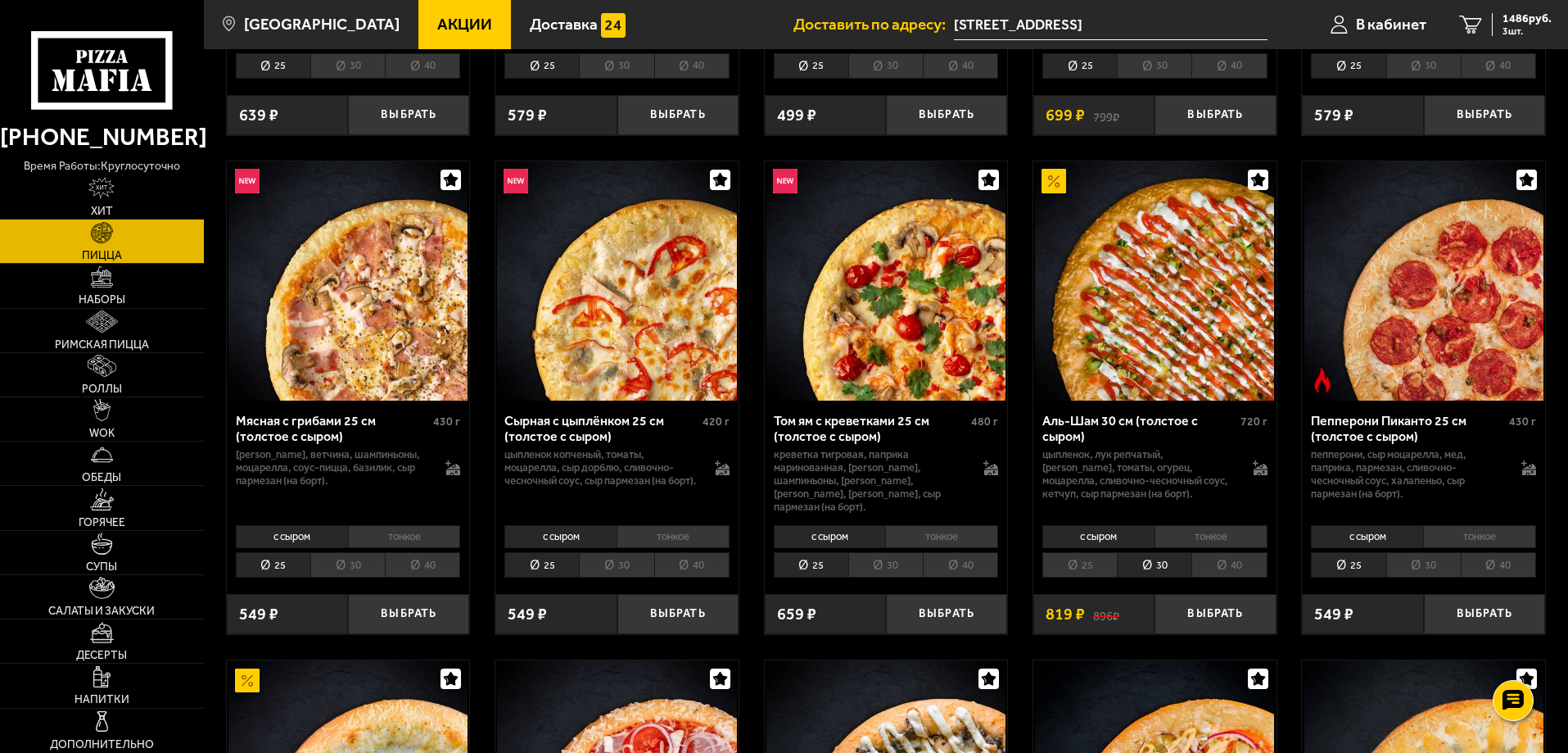
drag, startPoint x: 1017, startPoint y: 572, endPoint x: 1092, endPoint y: 578, distance: 75.2
click at [1090, 567] on div "с сыром тонкое 25 30 40 Топпинги" at bounding box center [1154, 550] width 243 height 62
click at [1096, 554] on li "25" at bounding box center [1079, 565] width 74 height 25
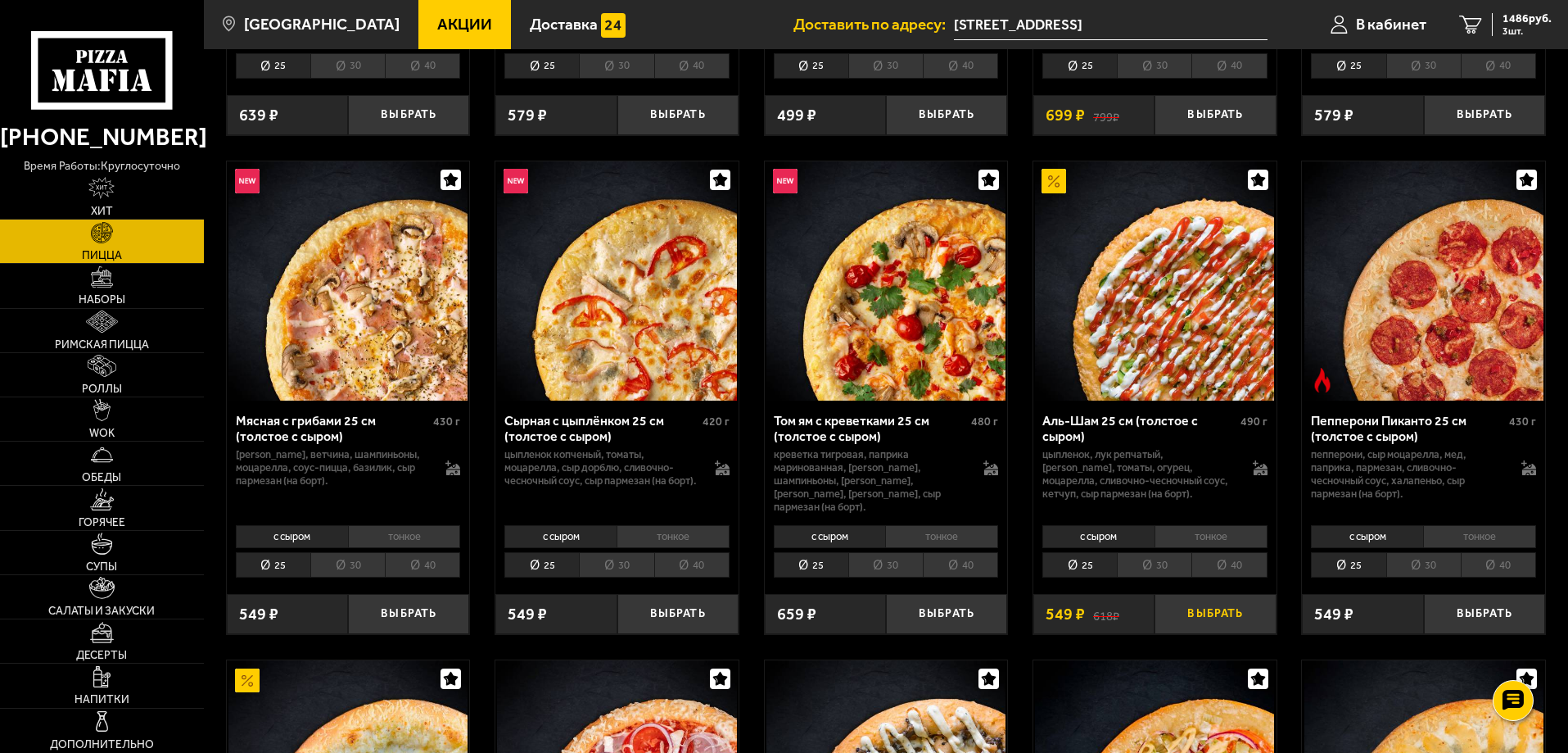
click at [1210, 598] on button "Выбрать" at bounding box center [1215, 613] width 121 height 40
drag, startPoint x: 1504, startPoint y: 29, endPoint x: 1514, endPoint y: 25, distance: 10.8
click at [1510, 24] on div "2035 руб. 4 шт." at bounding box center [1522, 24] width 60 height 23
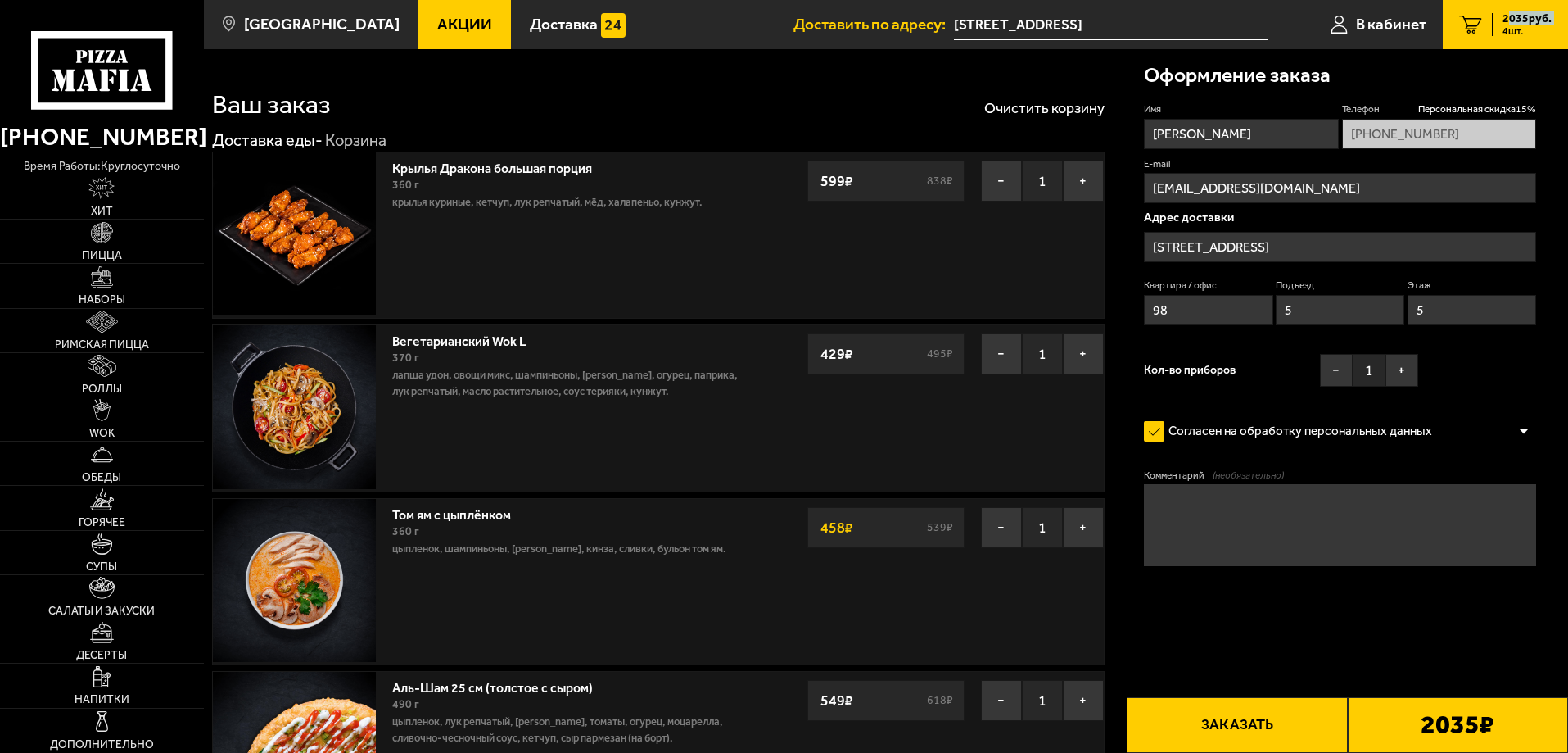
type input "[STREET_ADDRESS]"
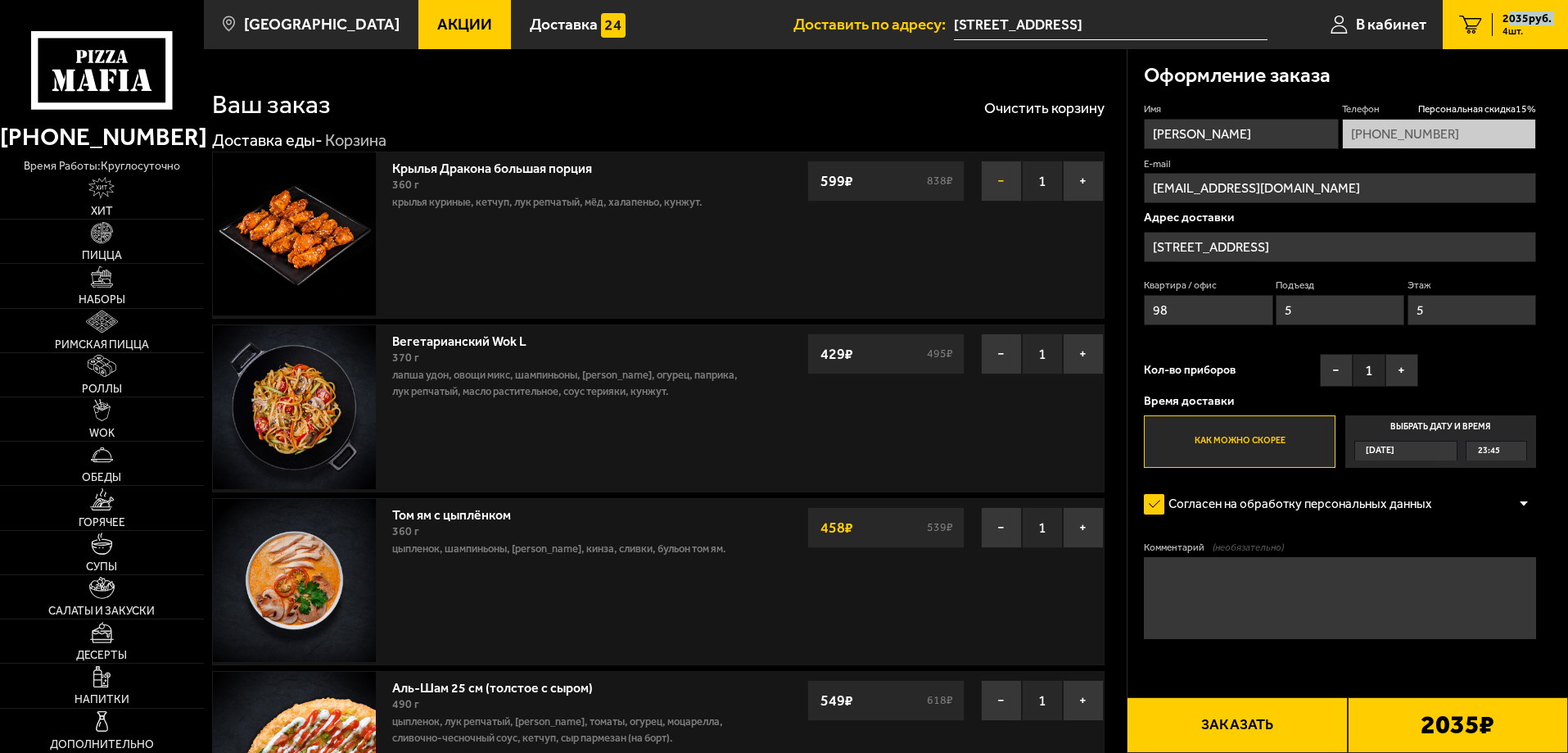
click at [1005, 180] on button "−" at bounding box center [1001, 181] width 41 height 41
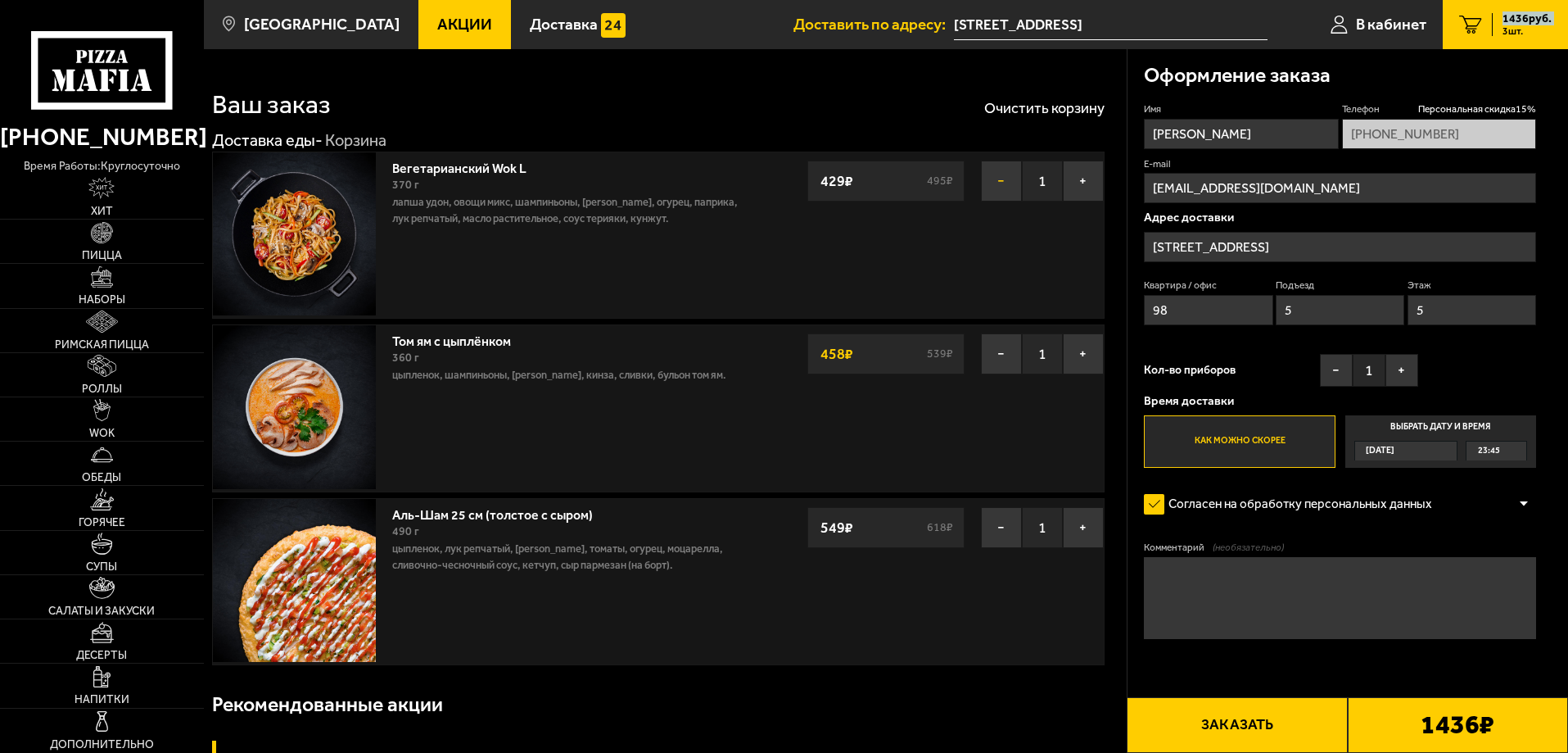
click at [1000, 195] on button "−" at bounding box center [1001, 181] width 41 height 41
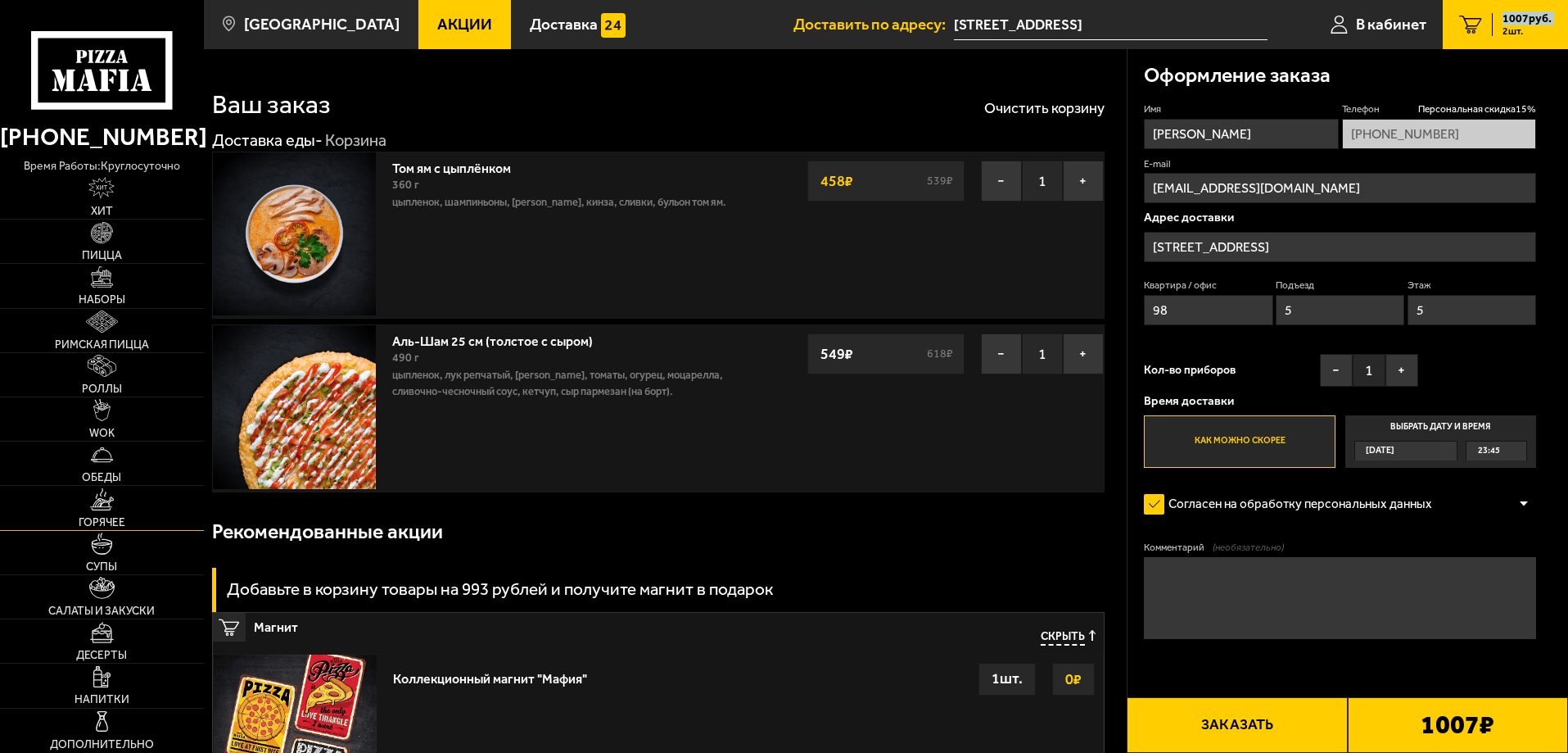
click at [98, 505] on img at bounding box center [102, 498] width 24 height 22
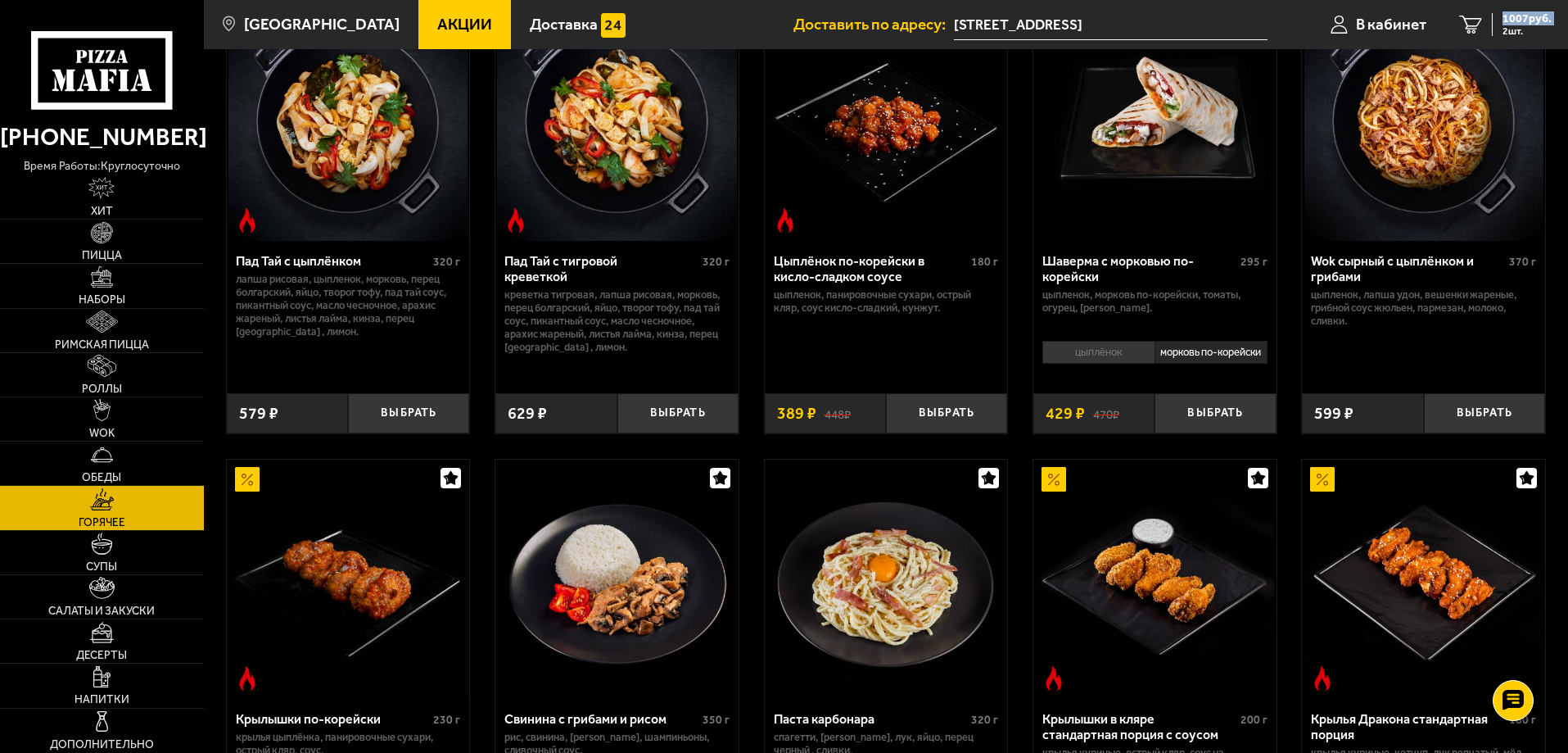
scroll to position [82, 0]
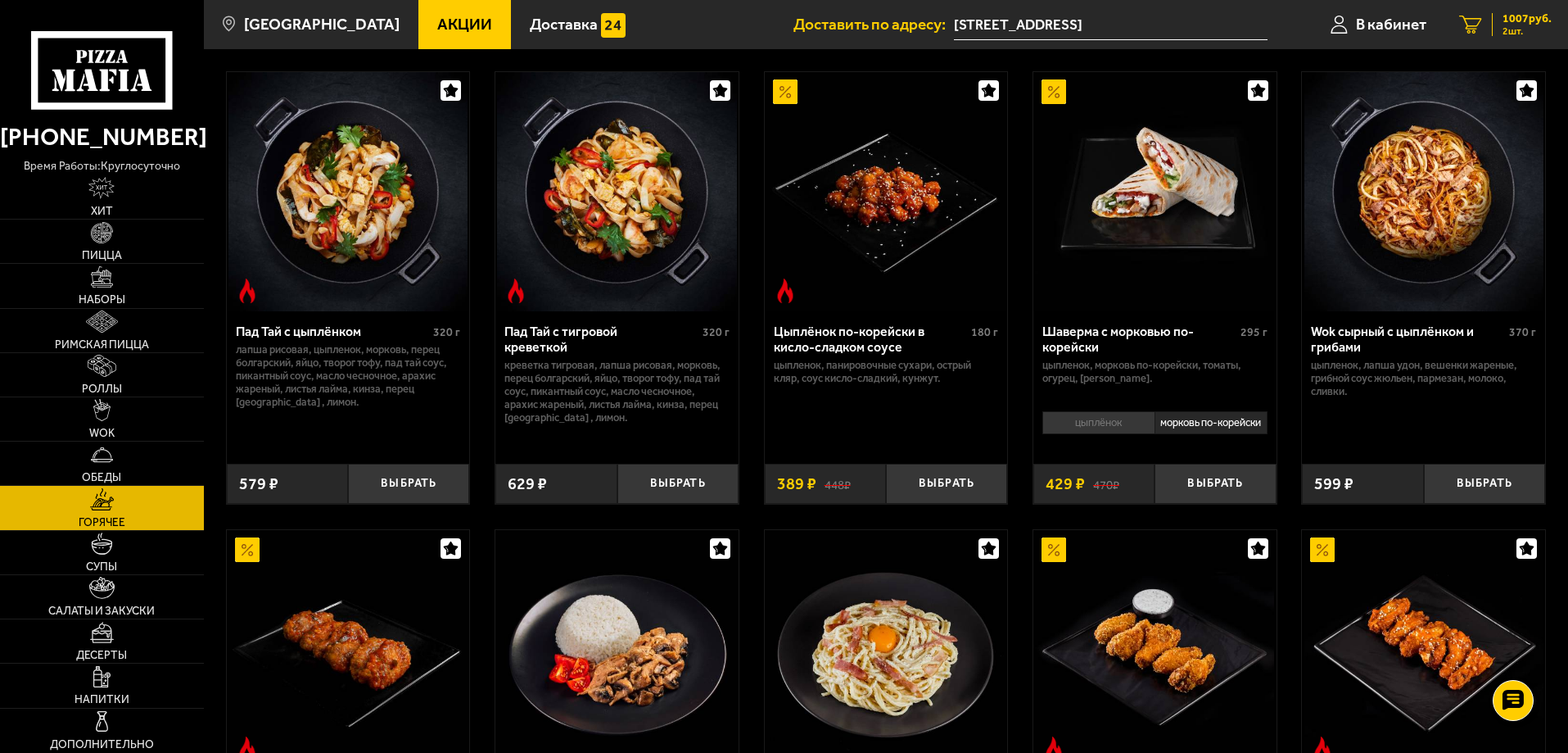
click at [1517, 26] on span "2 шт." at bounding box center [1527, 31] width 49 height 10
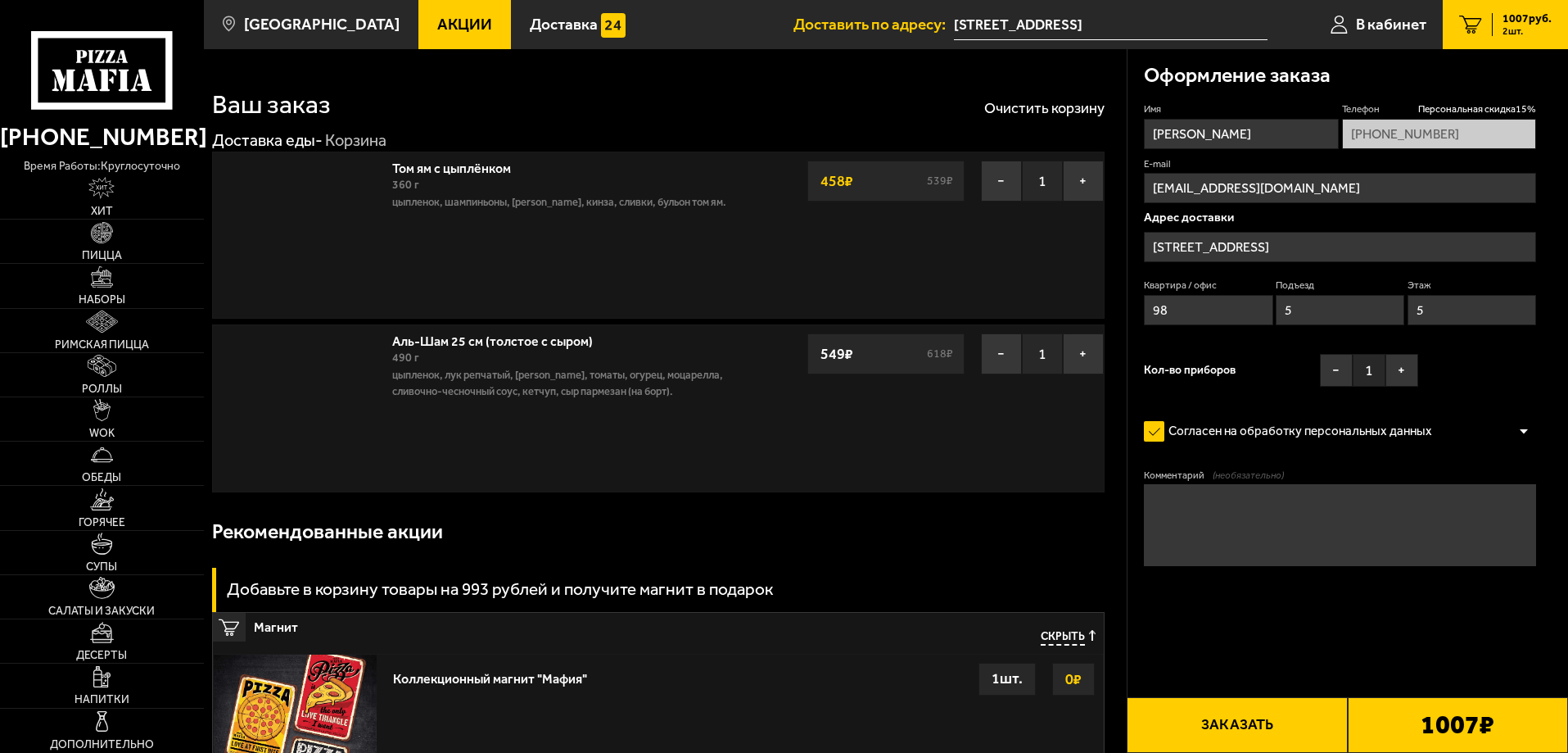
type input "[STREET_ADDRESS]"
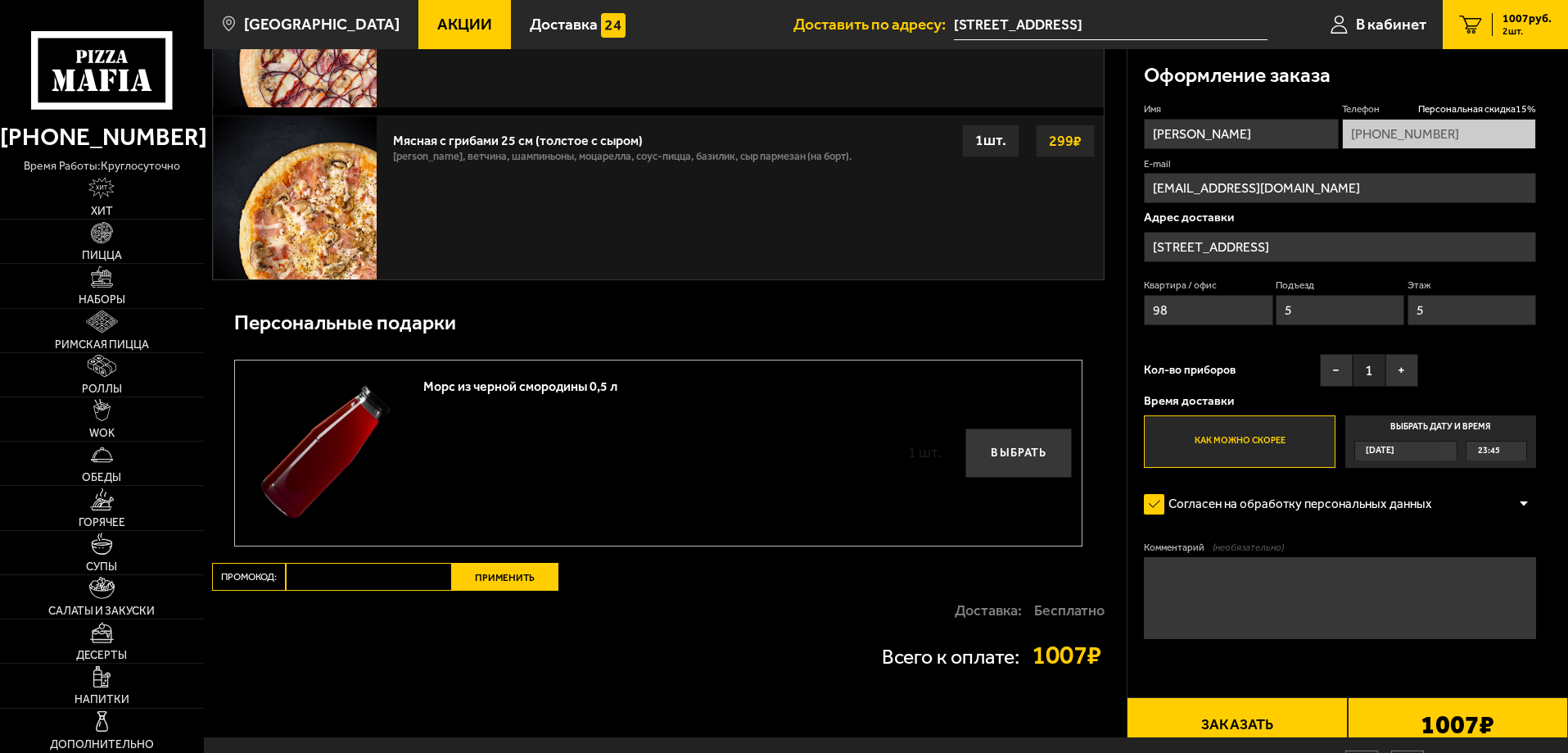
scroll to position [1147, 0]
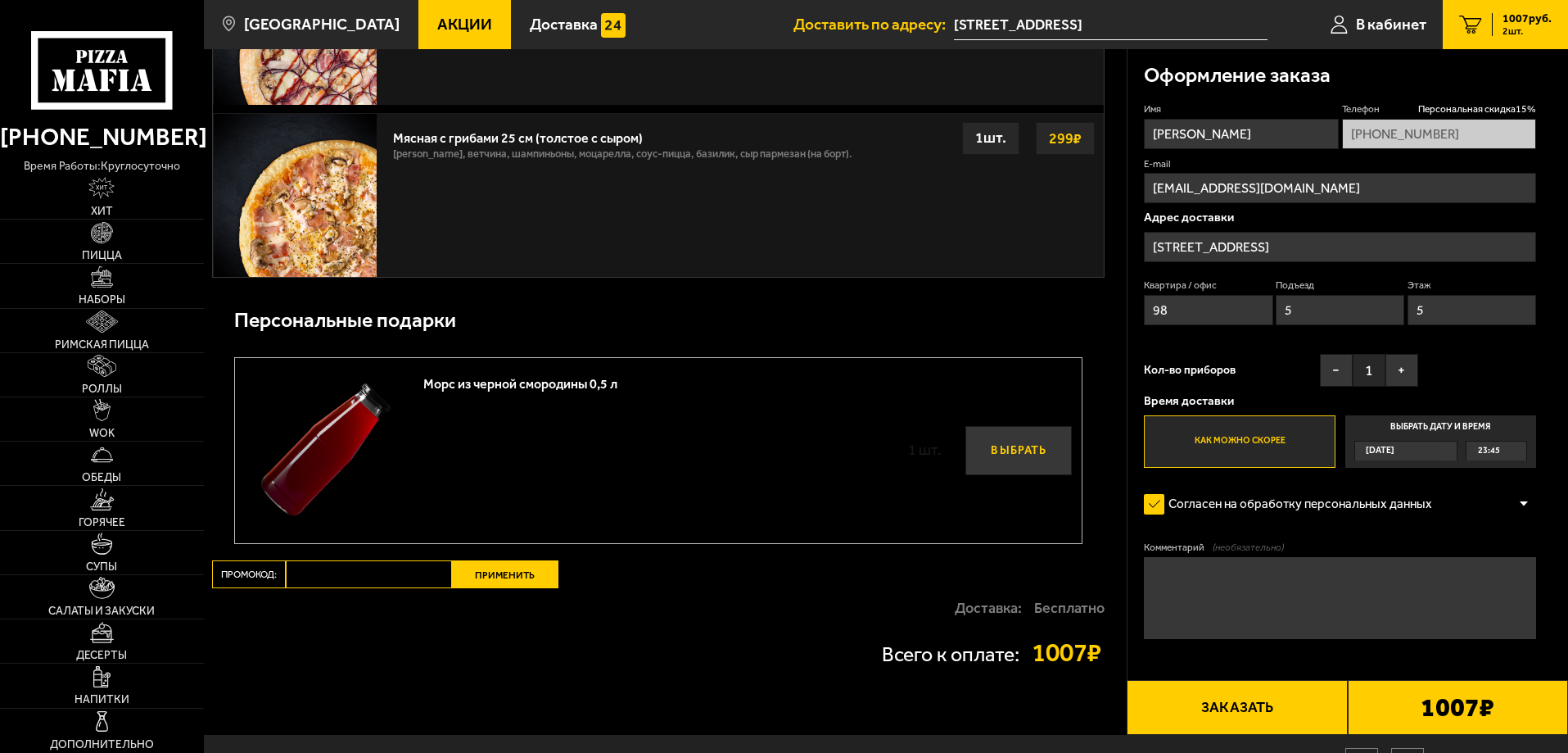
click at [1047, 459] on button "Выбрать" at bounding box center [1019, 450] width 106 height 49
type input "[PHONE_NUMBER]"
type input "[STREET_ADDRESS]"
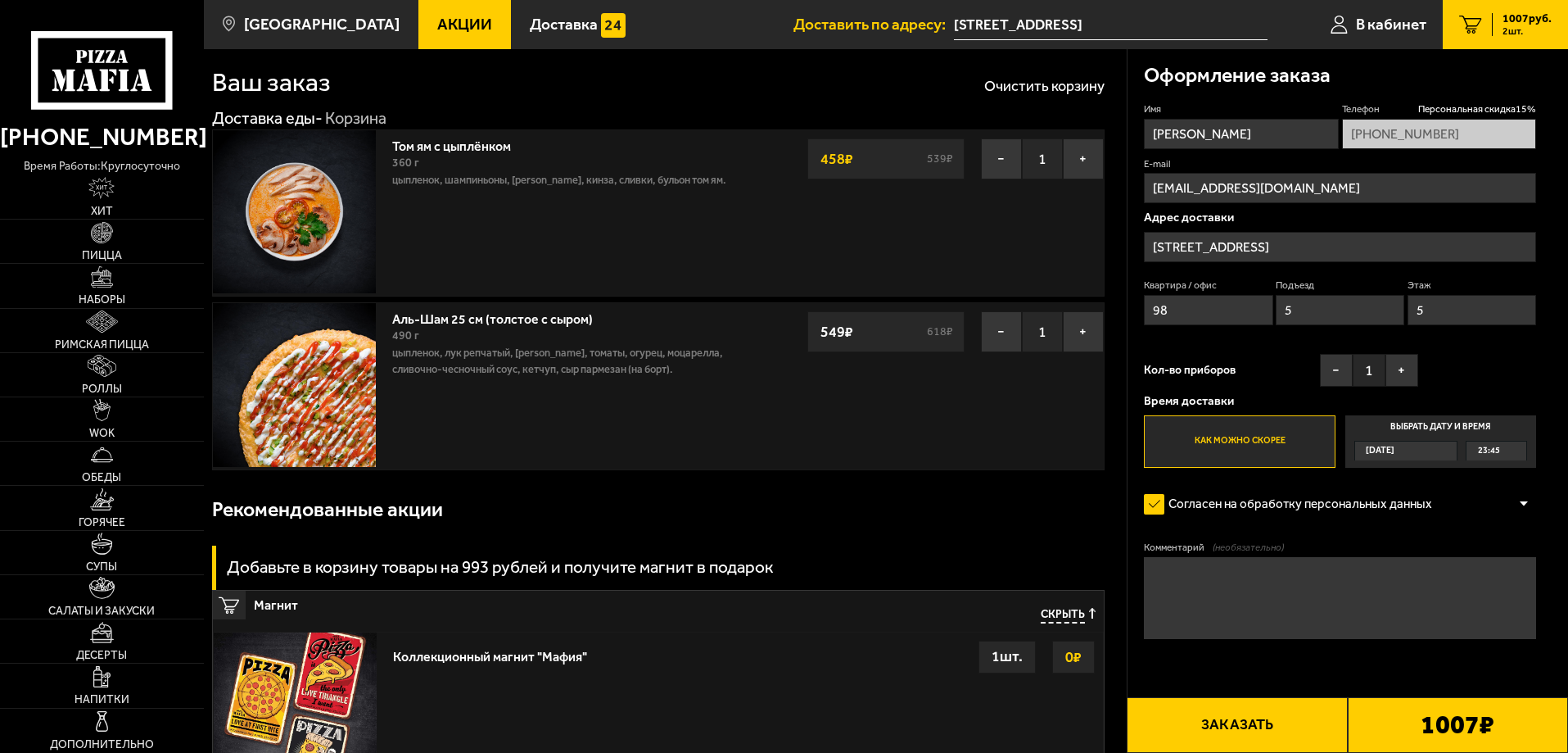
scroll to position [0, 0]
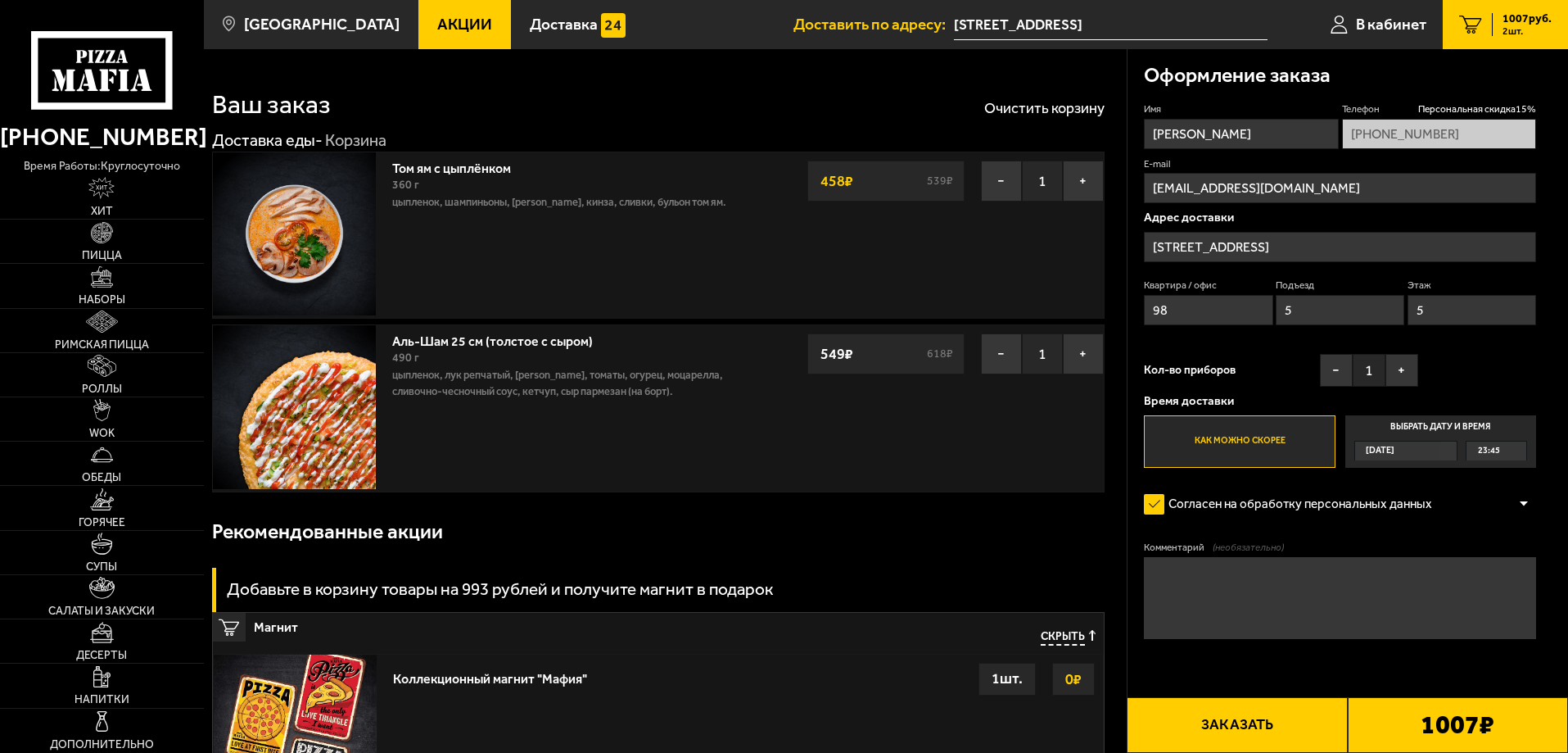
click at [1250, 233] on input "[STREET_ADDRESS]" at bounding box center [1340, 247] width 393 height 31
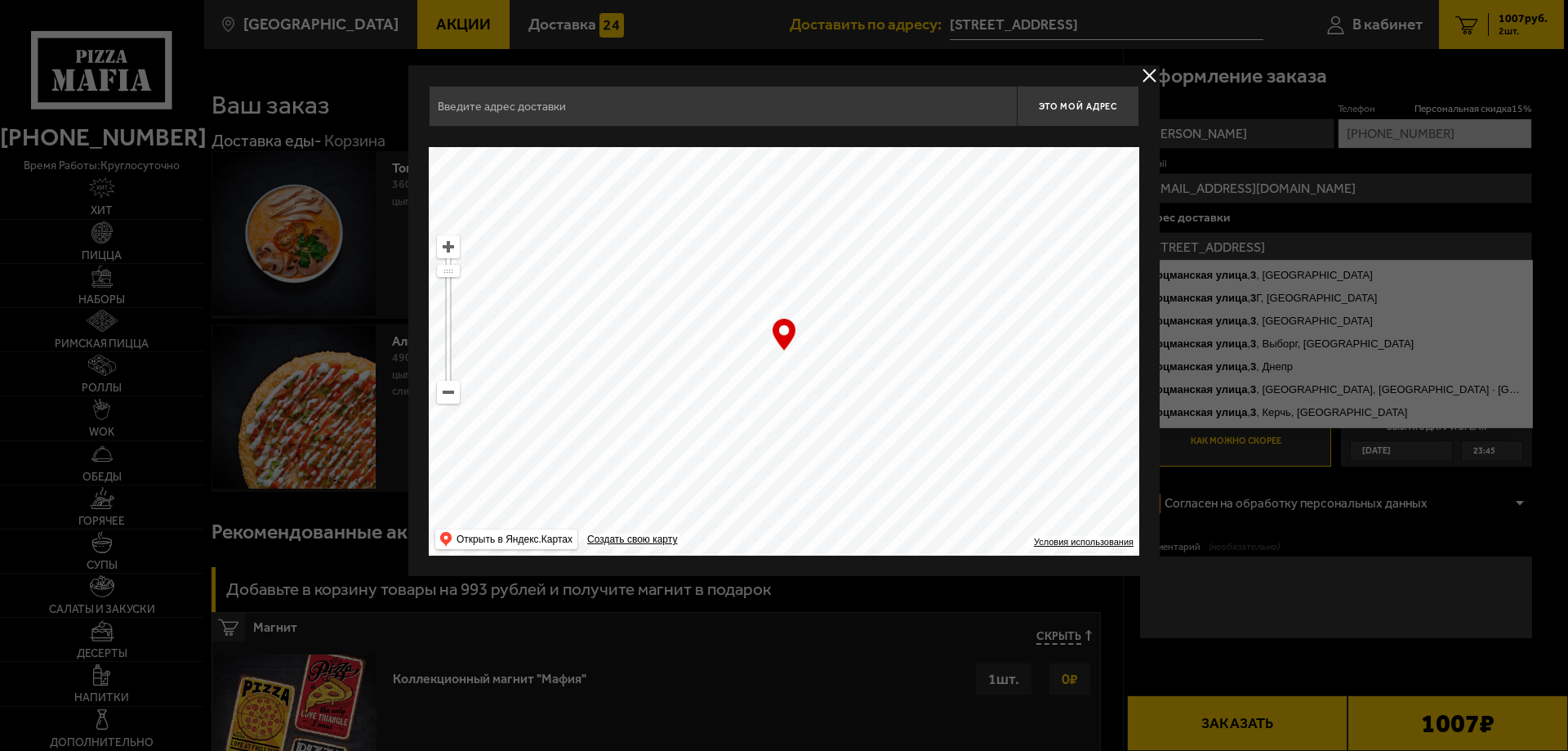
type input "[STREET_ADDRESS]"
click at [799, 353] on ymaps at bounding box center [784, 351] width 711 height 408
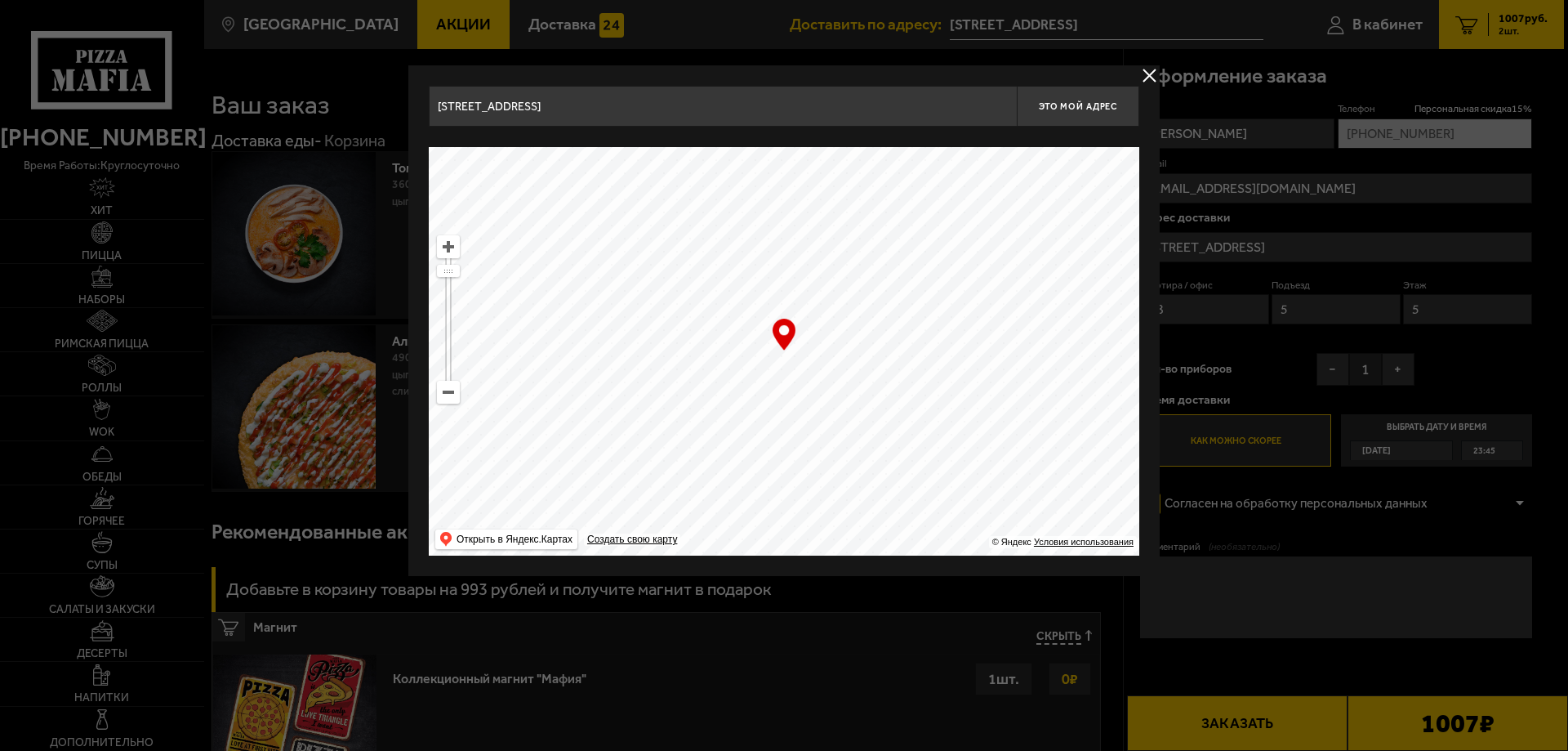
click at [1427, 379] on div at bounding box center [784, 375] width 1568 height 751
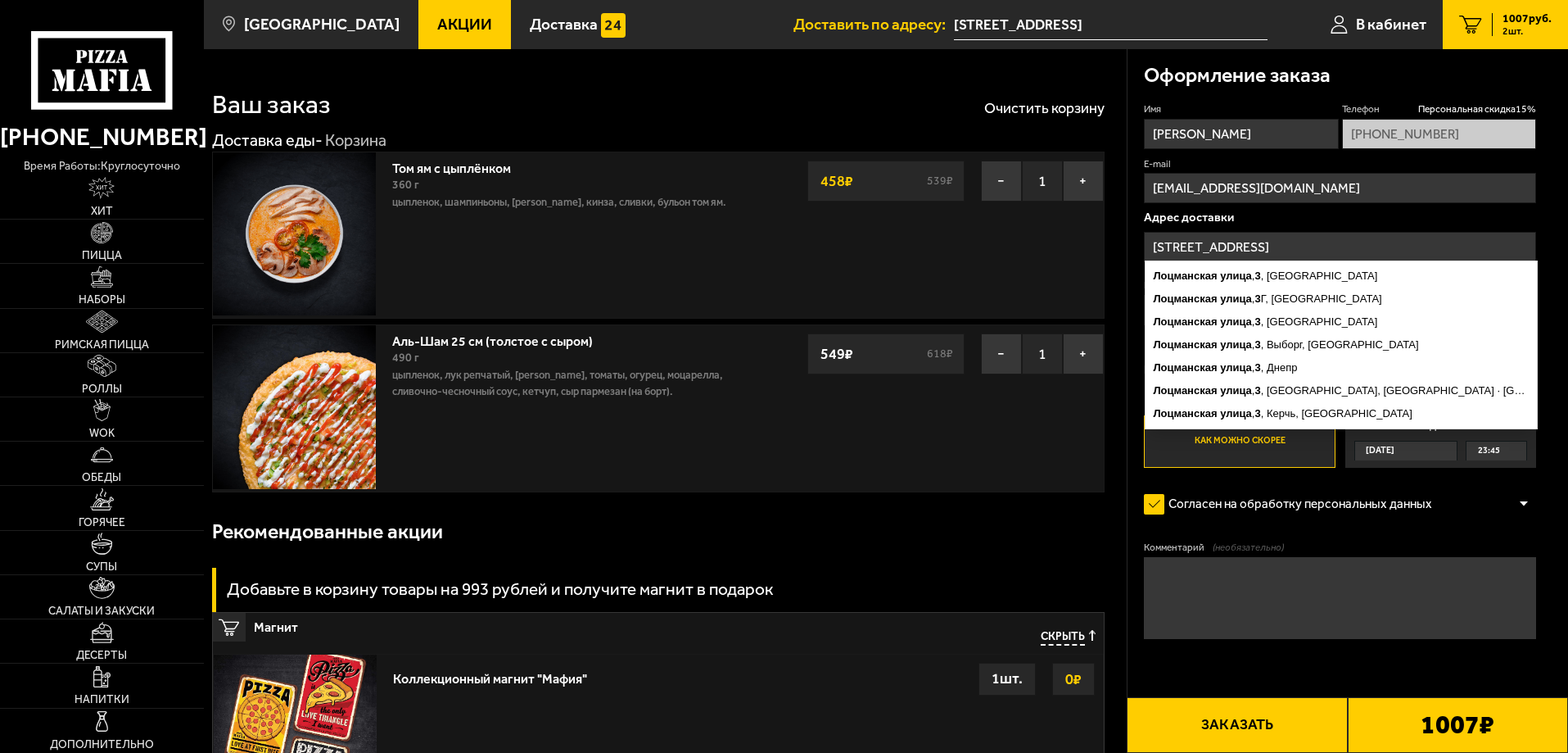
click at [1332, 251] on input "[STREET_ADDRESS]" at bounding box center [1340, 247] width 393 height 31
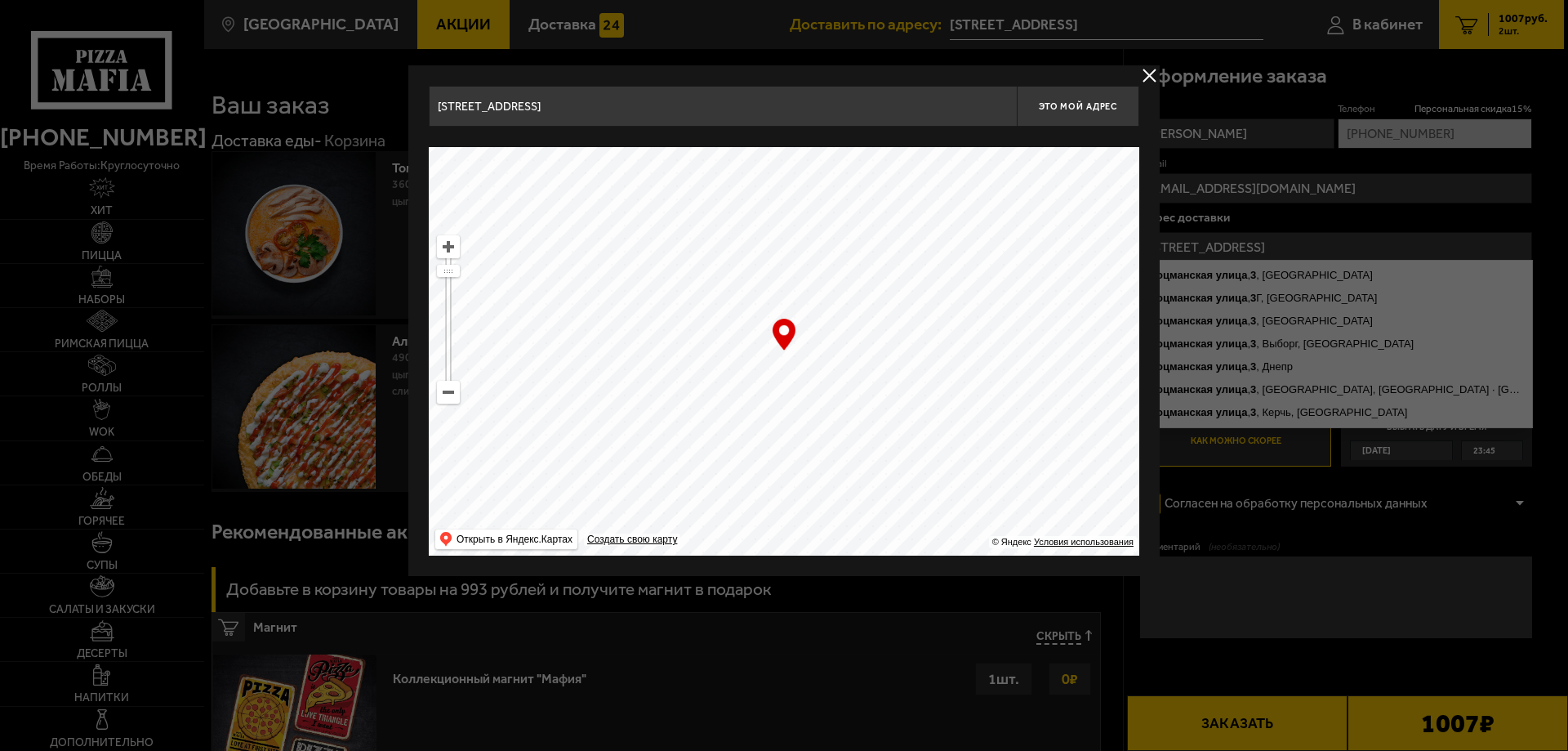
click at [610, 111] on input "[STREET_ADDRESS]" at bounding box center [723, 106] width 588 height 41
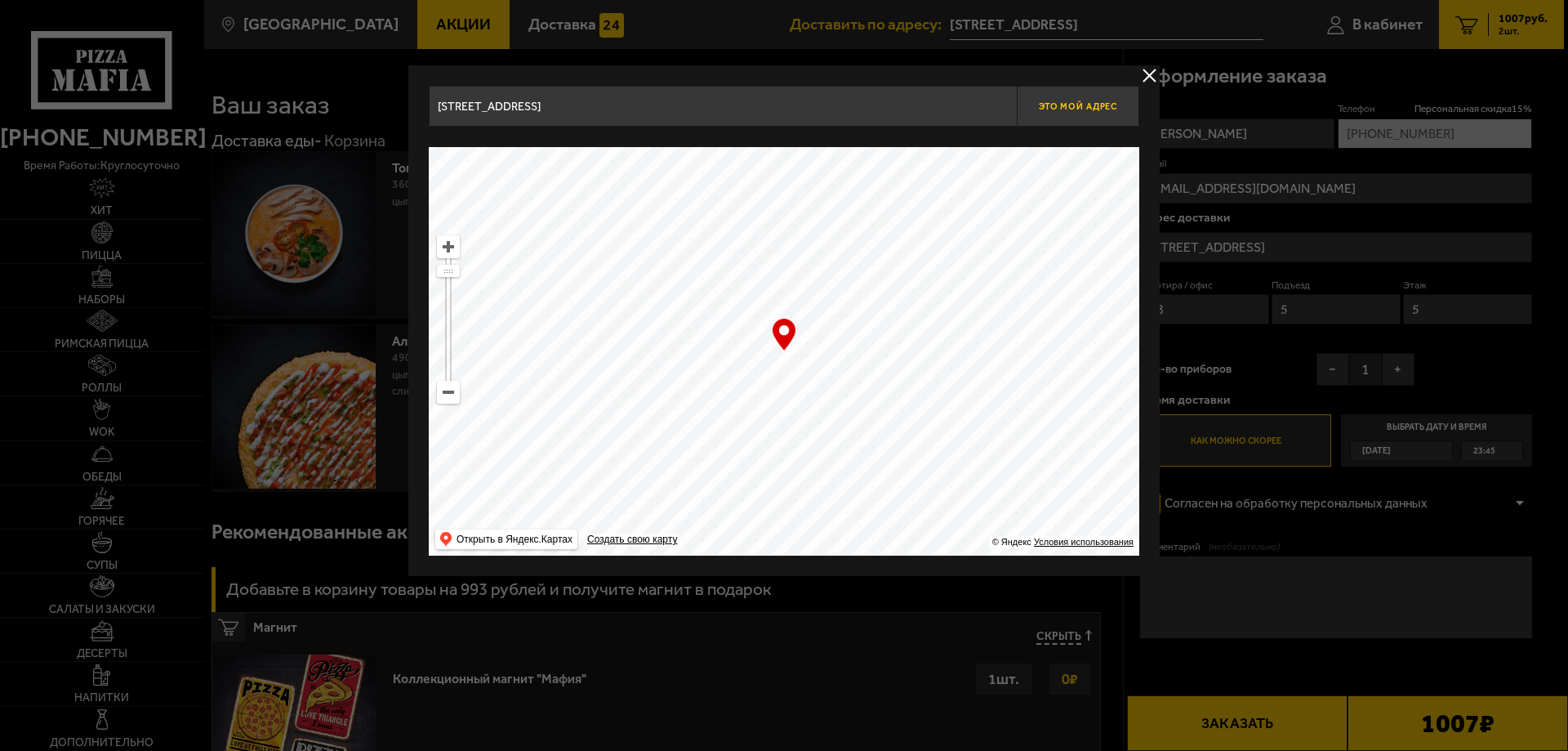
click at [1050, 121] on button "Это мой адрес" at bounding box center [1078, 106] width 123 height 41
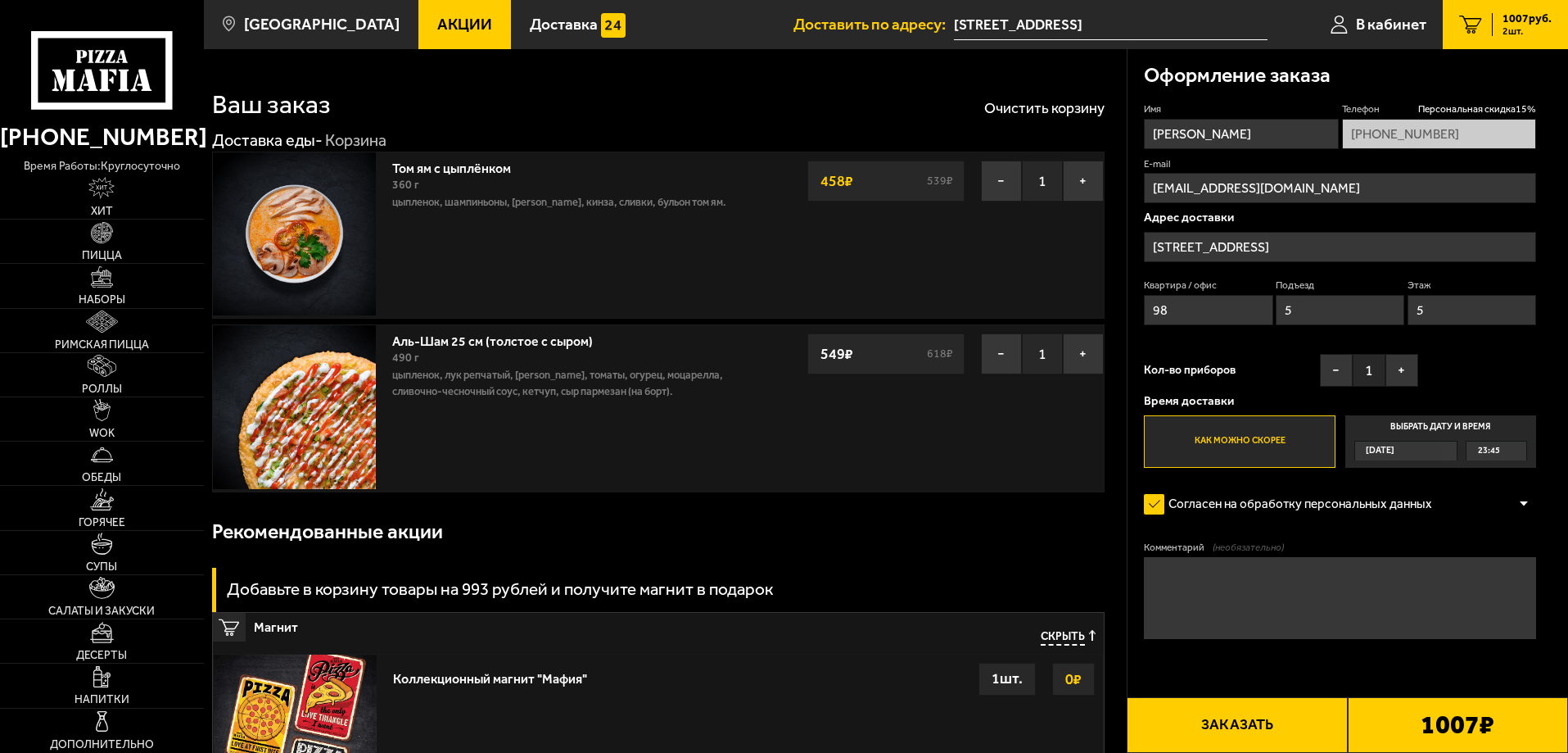
click at [1282, 235] on input "[STREET_ADDRESS]" at bounding box center [1340, 247] width 393 height 31
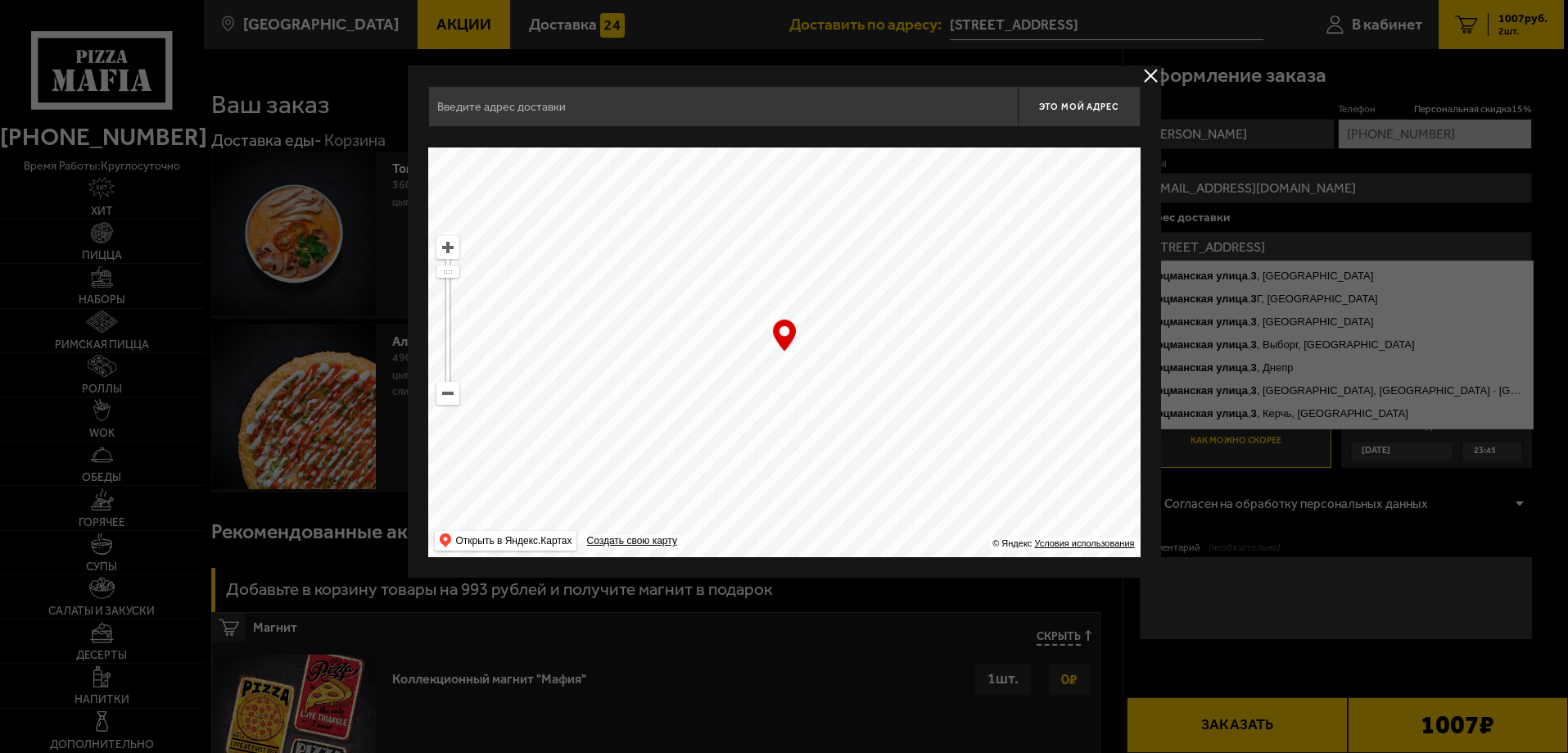
type input "[STREET_ADDRESS]"
click at [1298, 249] on div at bounding box center [786, 376] width 1572 height 753
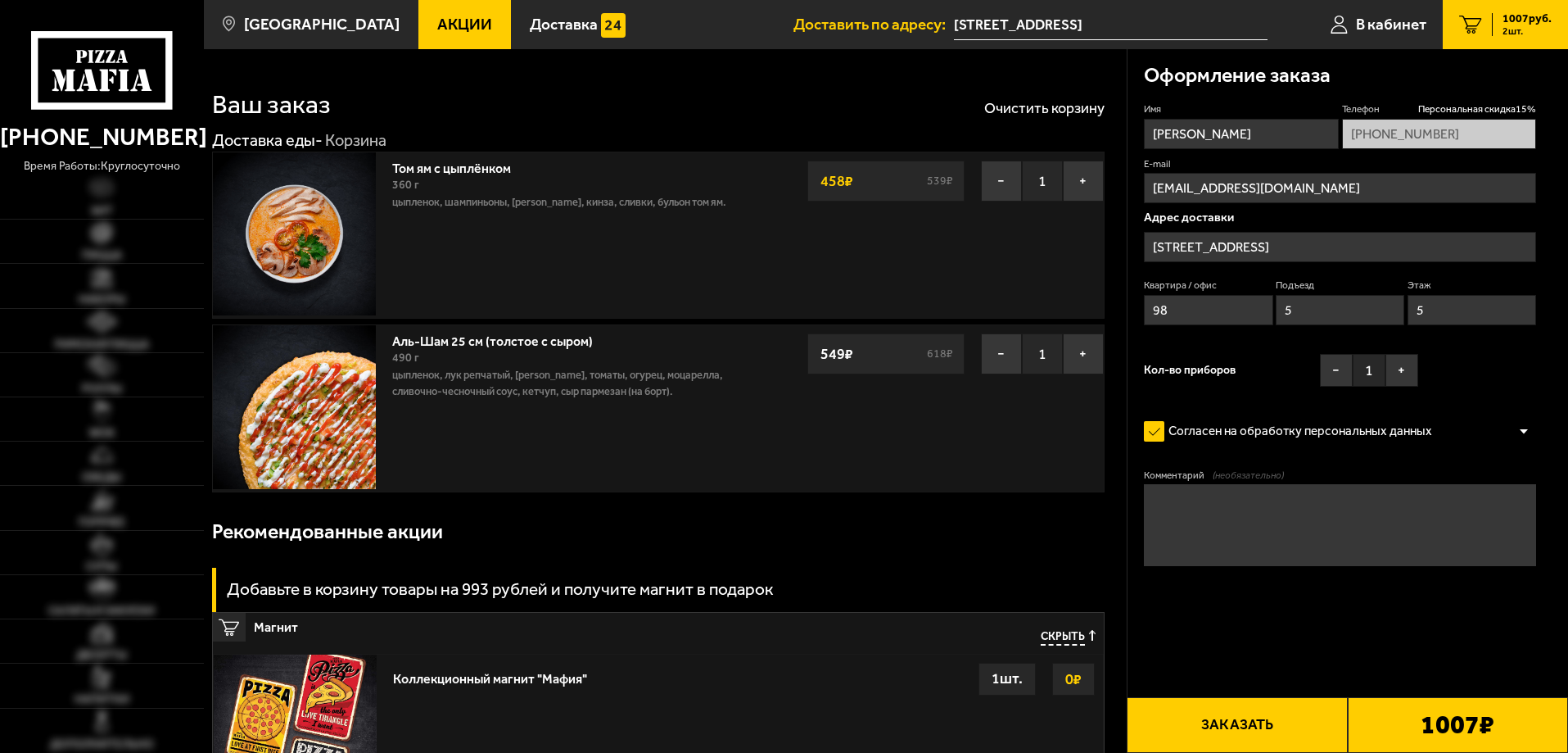
type input "[STREET_ADDRESS]"
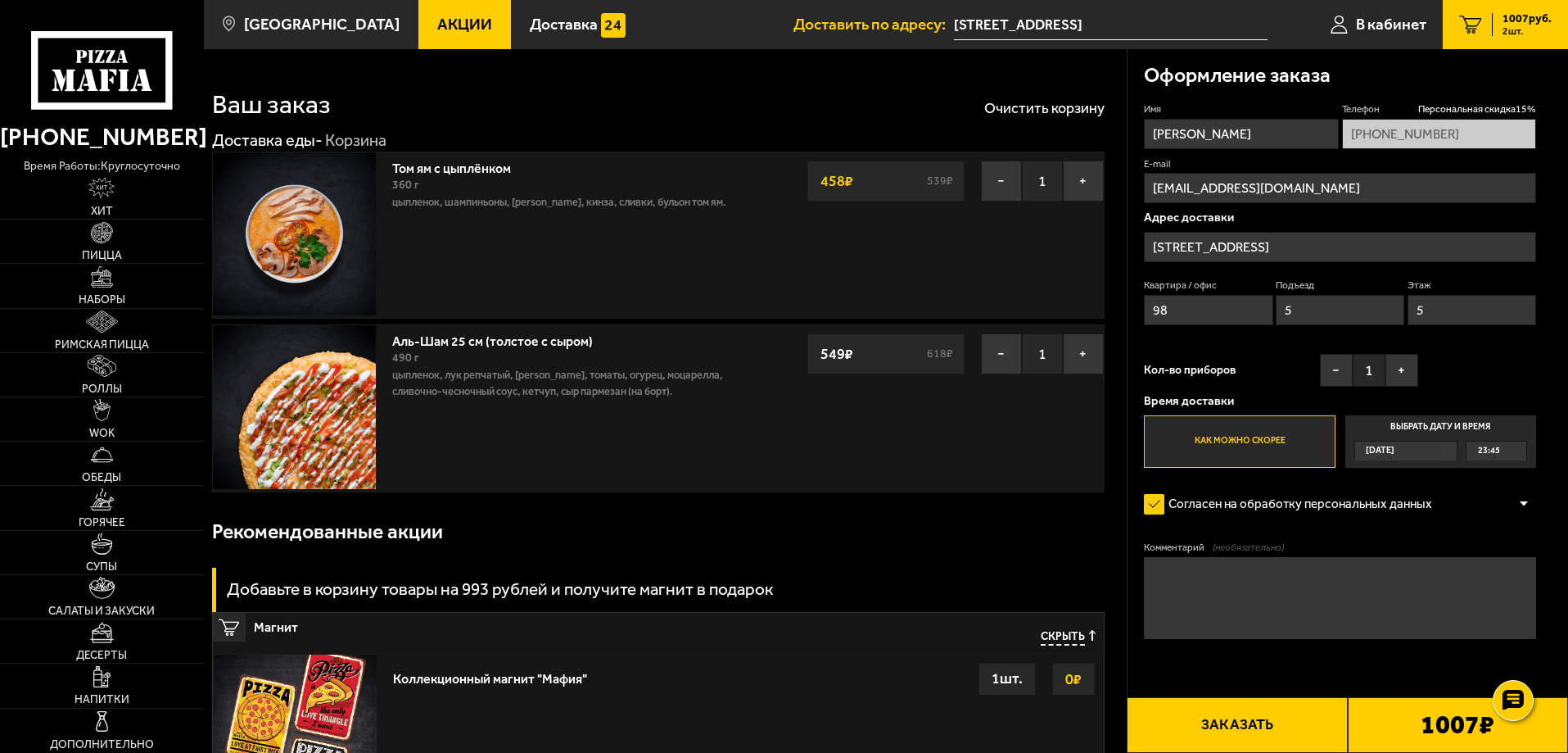
click at [1239, 723] on button "Заказать" at bounding box center [1236, 725] width 220 height 56
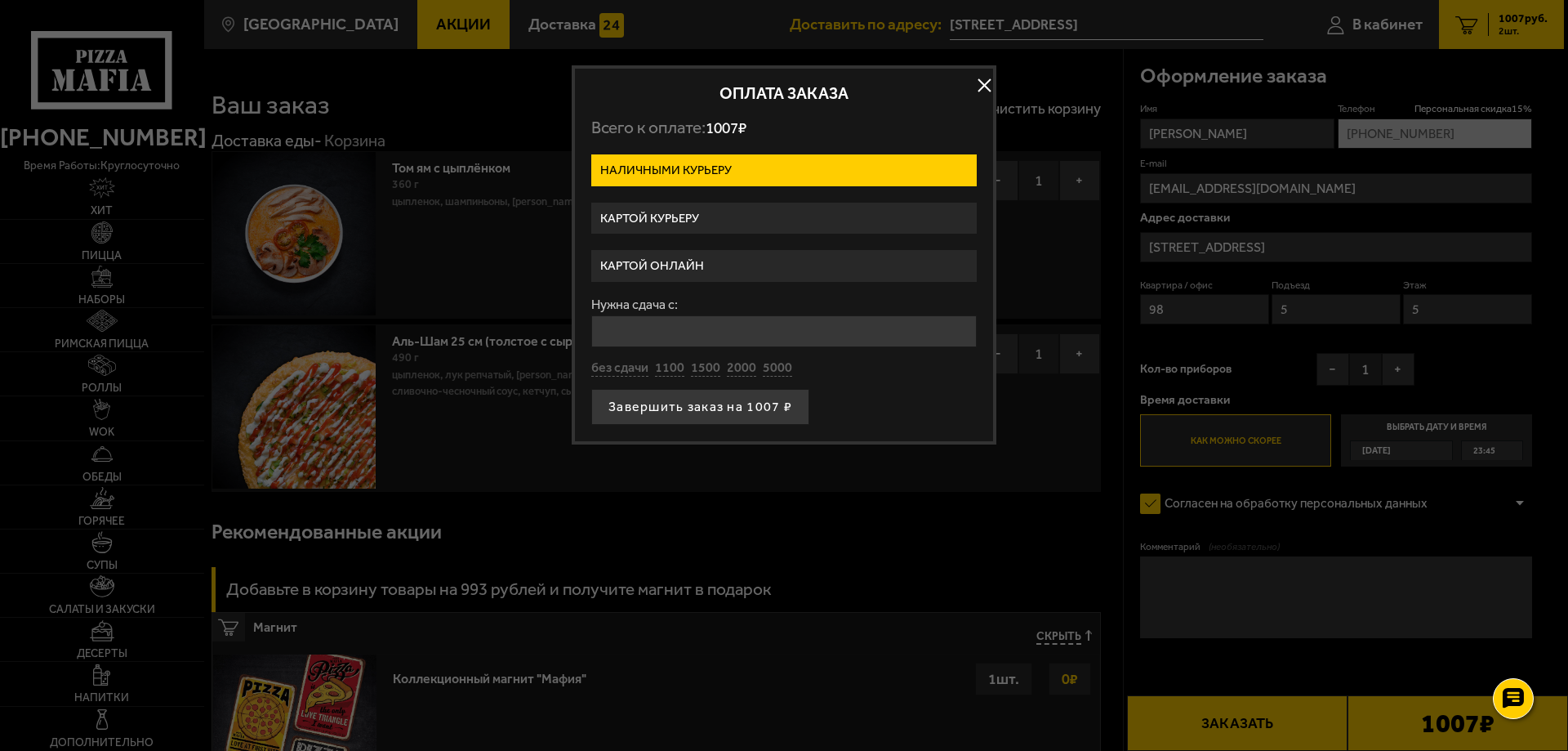
click at [703, 222] on label "Картой курьеру" at bounding box center [784, 218] width 385 height 32
click at [0, 0] on input "Картой курьеру" at bounding box center [0, 0] width 0 height 0
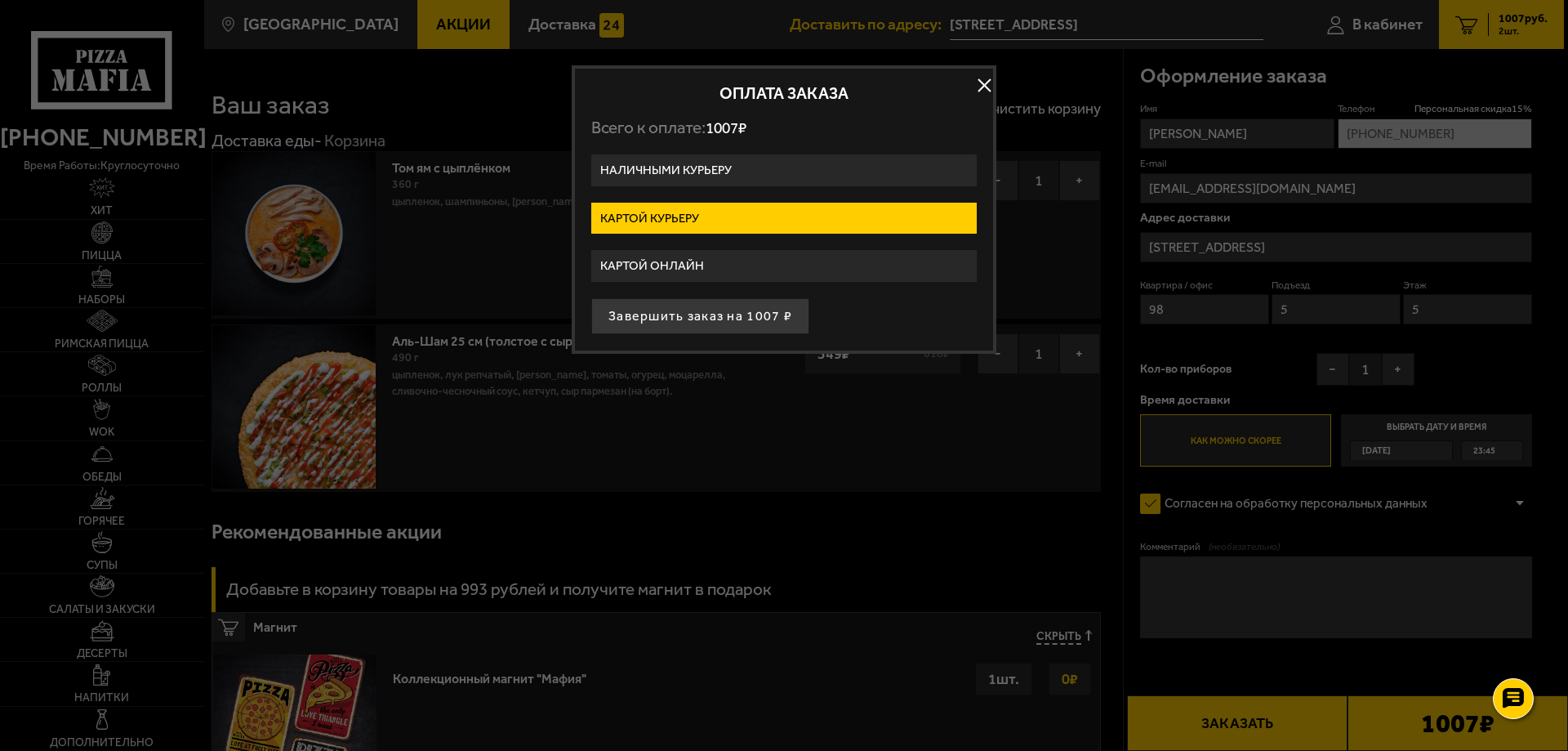
click at [756, 307] on button "Завершить заказ на 1007 ₽" at bounding box center [700, 316] width 218 height 36
